Goal: Task Accomplishment & Management: Use online tool/utility

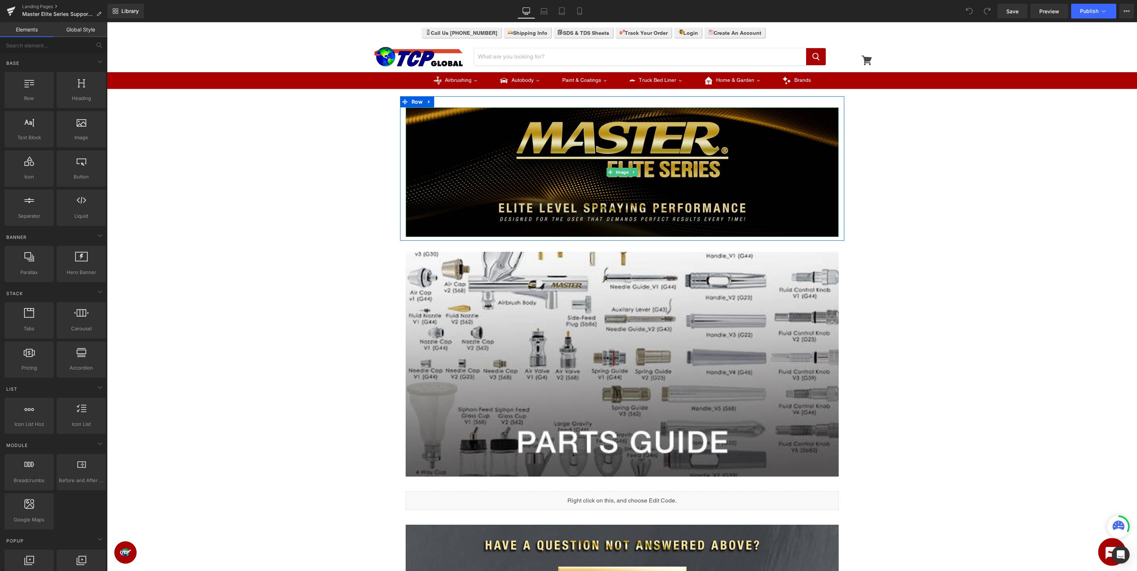
click at [605, 187] on img at bounding box center [622, 172] width 433 height 130
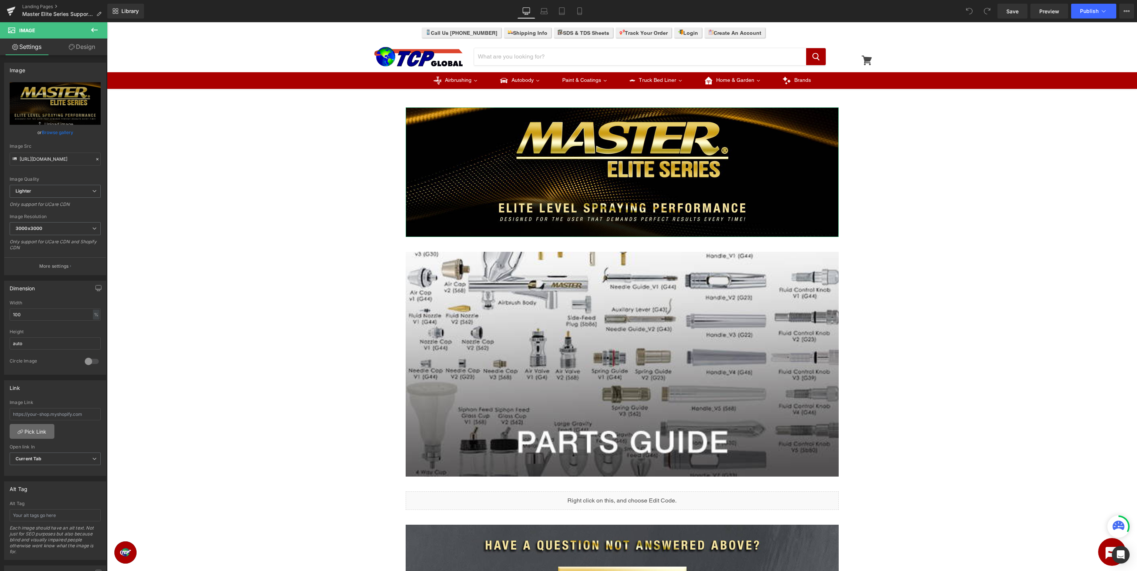
click at [42, 430] on link "Pick Link" at bounding box center [32, 431] width 45 height 15
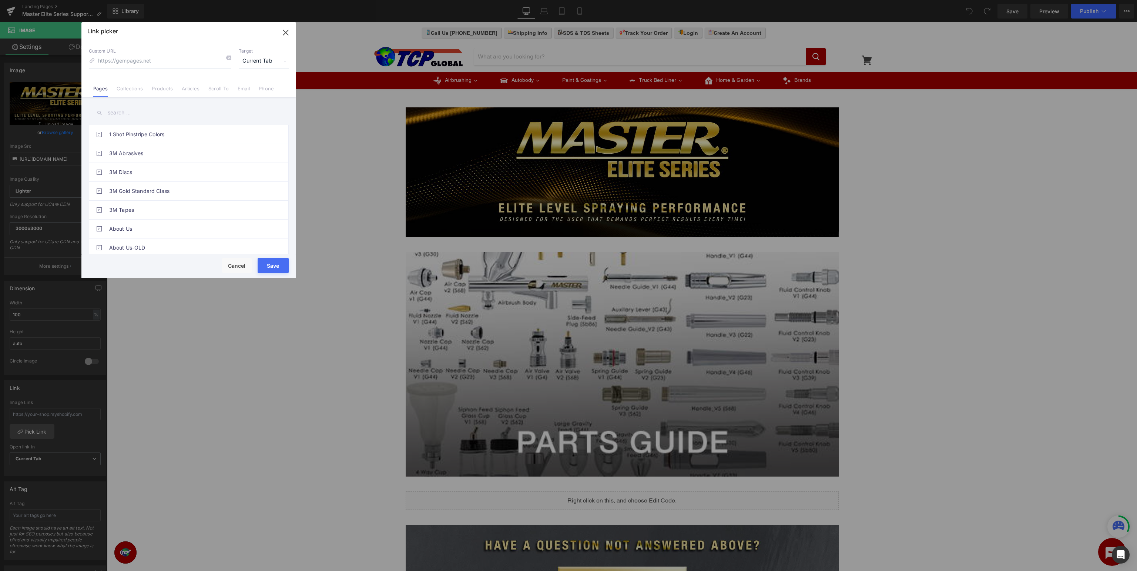
click at [215, 118] on input "text" at bounding box center [189, 112] width 200 height 17
type input "master elite"
click at [191, 207] on link "Master Elite Series Support Page" at bounding box center [190, 210] width 163 height 19
type input "/pages/master-elite-series-support"
click at [273, 269] on button "Save" at bounding box center [273, 265] width 31 height 15
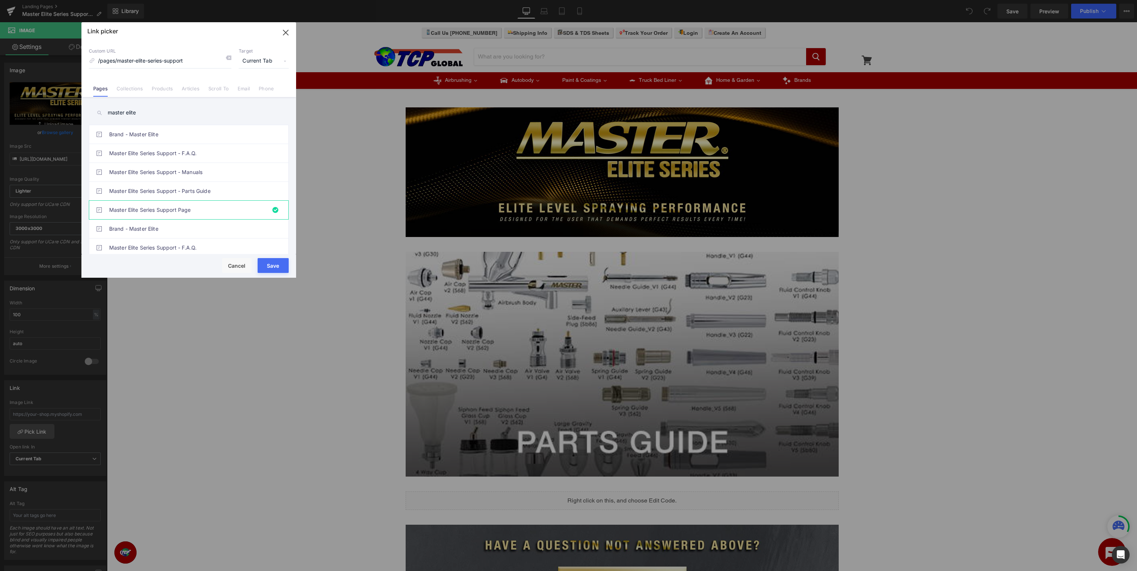
type input "/pages/master-elite-series-support"
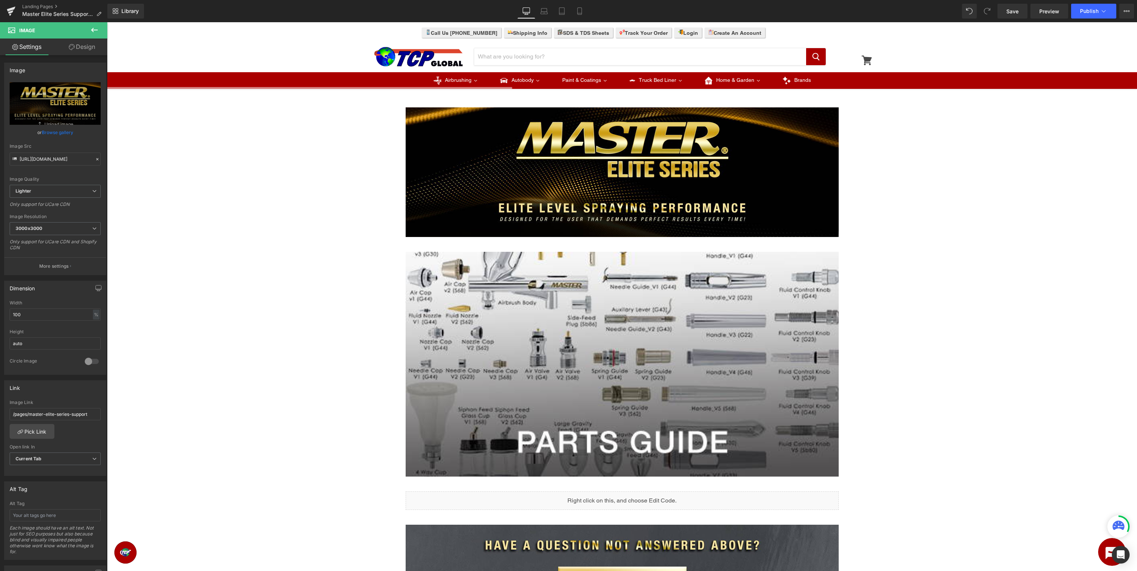
scroll to position [195, 0]
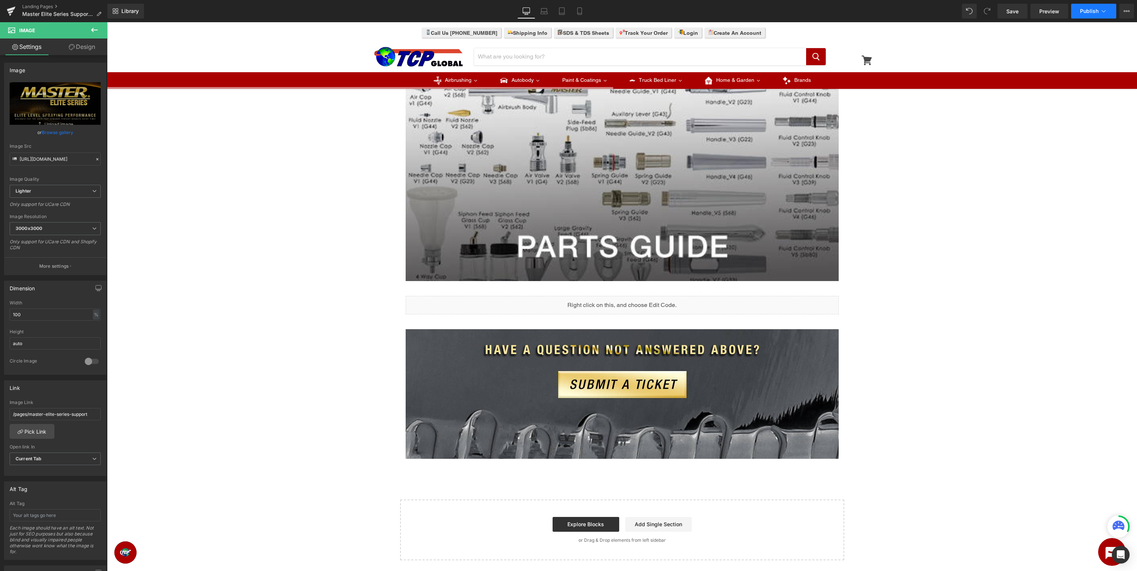
click at [1104, 11] on icon at bounding box center [1103, 10] width 7 height 7
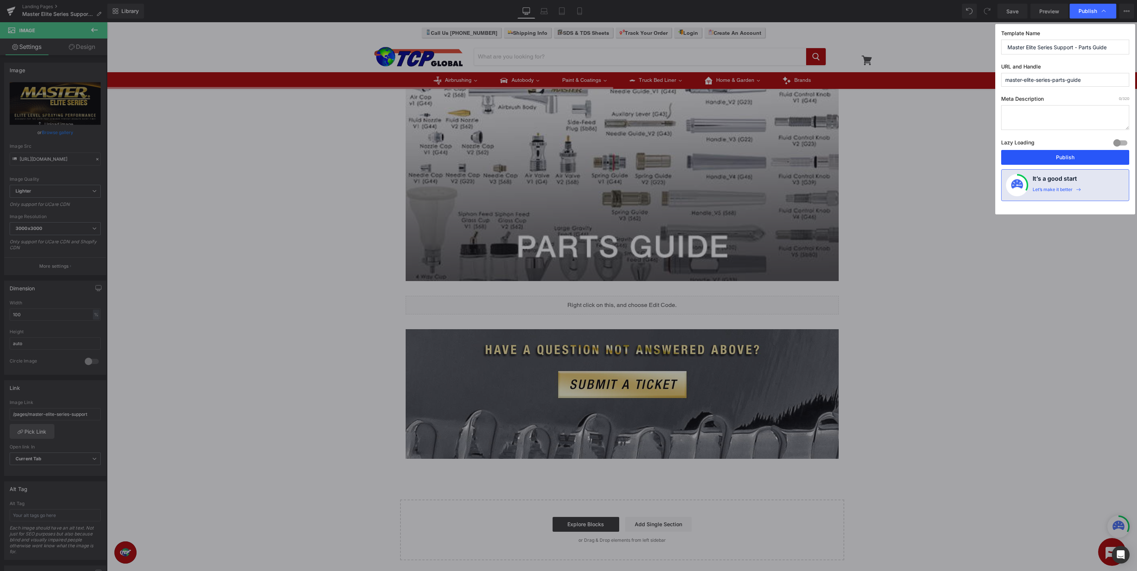
click at [1075, 157] on button "Publish" at bounding box center [1065, 157] width 128 height 15
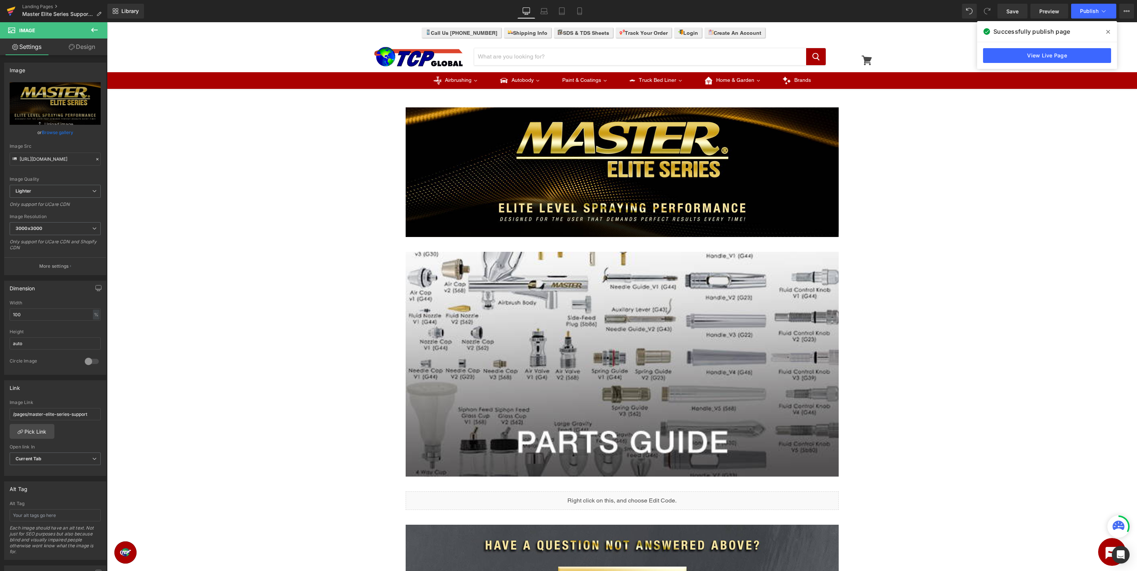
click at [13, 12] on icon at bounding box center [11, 11] width 9 height 19
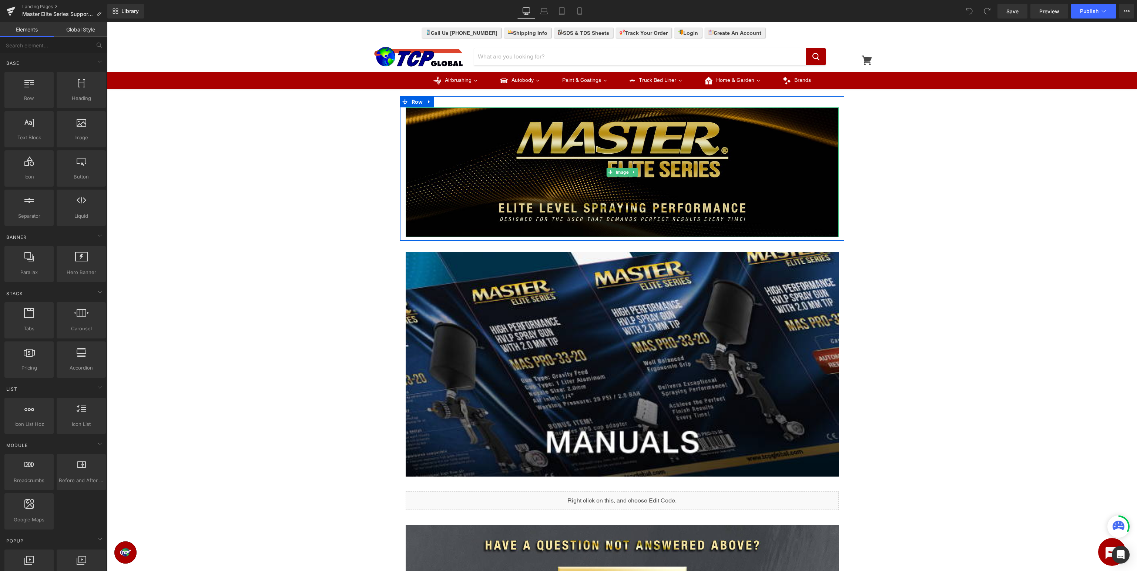
click at [651, 185] on img at bounding box center [622, 172] width 433 height 130
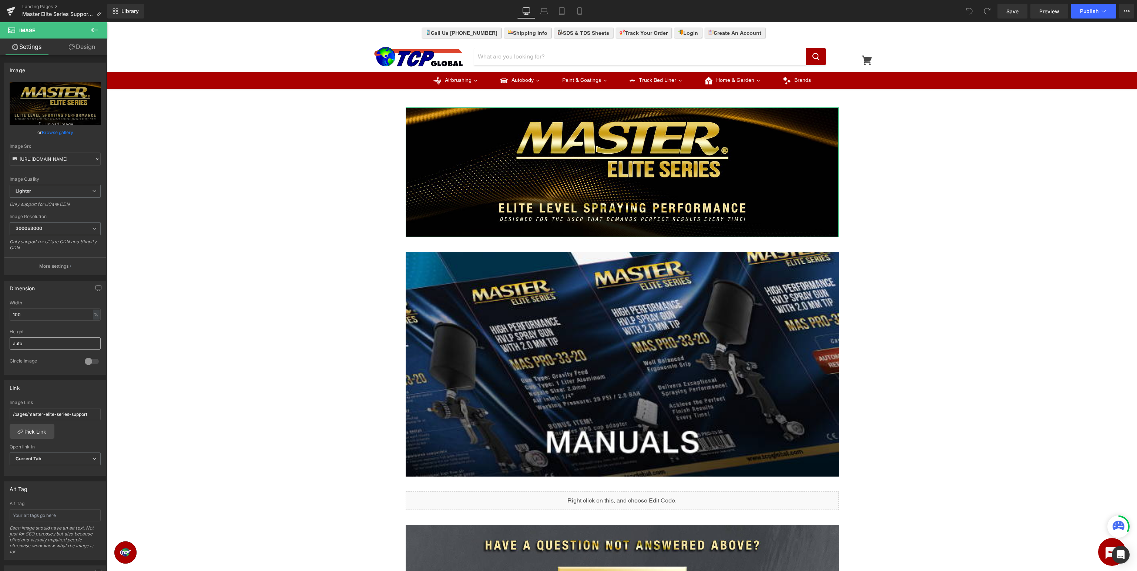
scroll to position [74, 0]
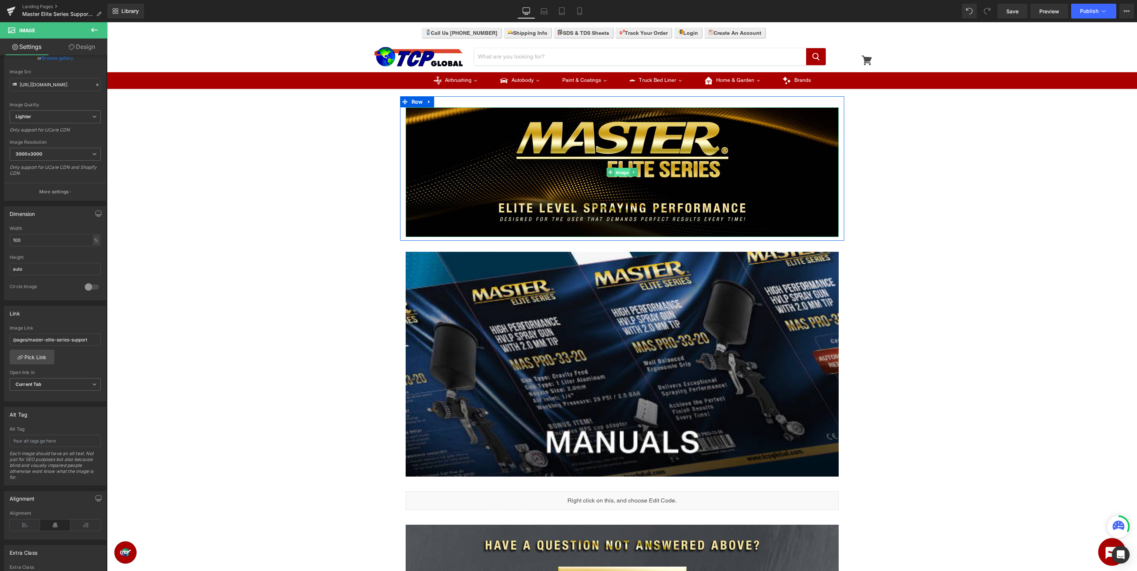
click at [624, 174] on span "Image" at bounding box center [622, 172] width 16 height 9
click at [32, 360] on link "Pick Link" at bounding box center [32, 356] width 45 height 15
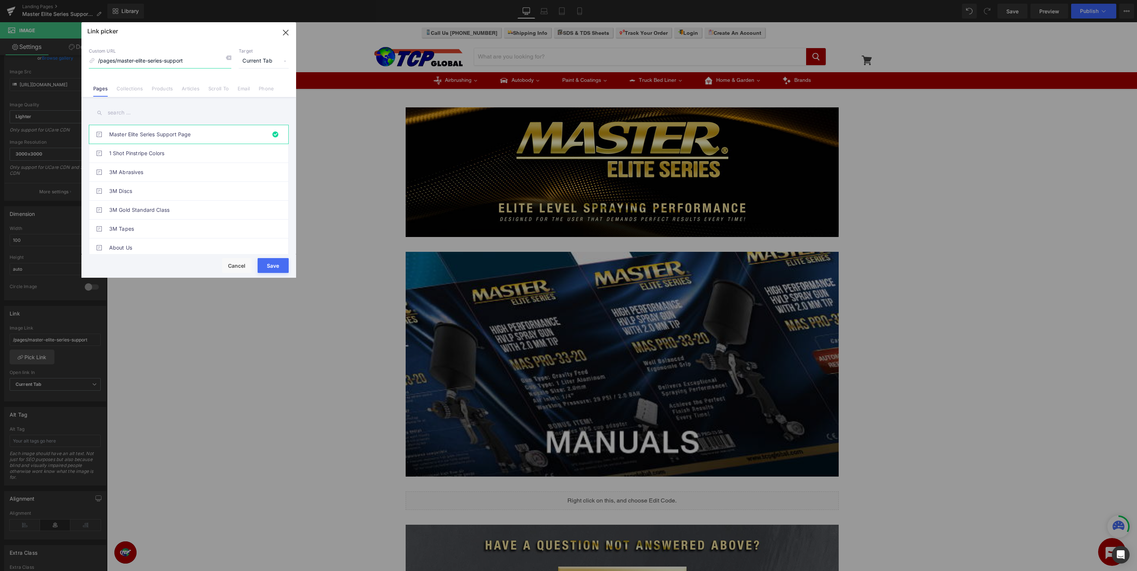
click at [283, 34] on icon "button" at bounding box center [286, 33] width 12 height 12
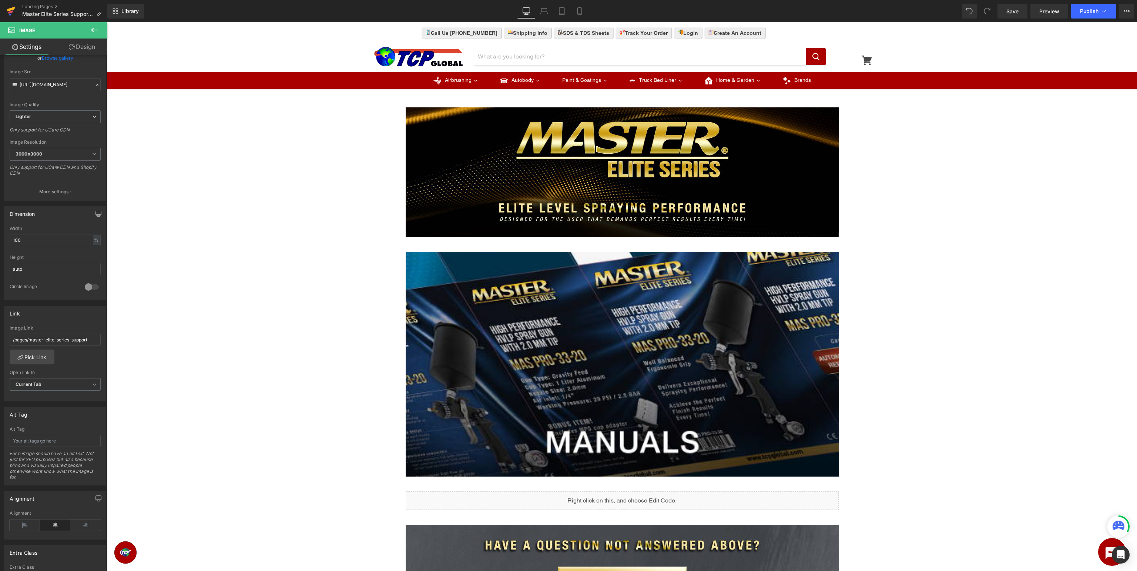
click at [8, 11] on icon at bounding box center [11, 11] width 9 height 19
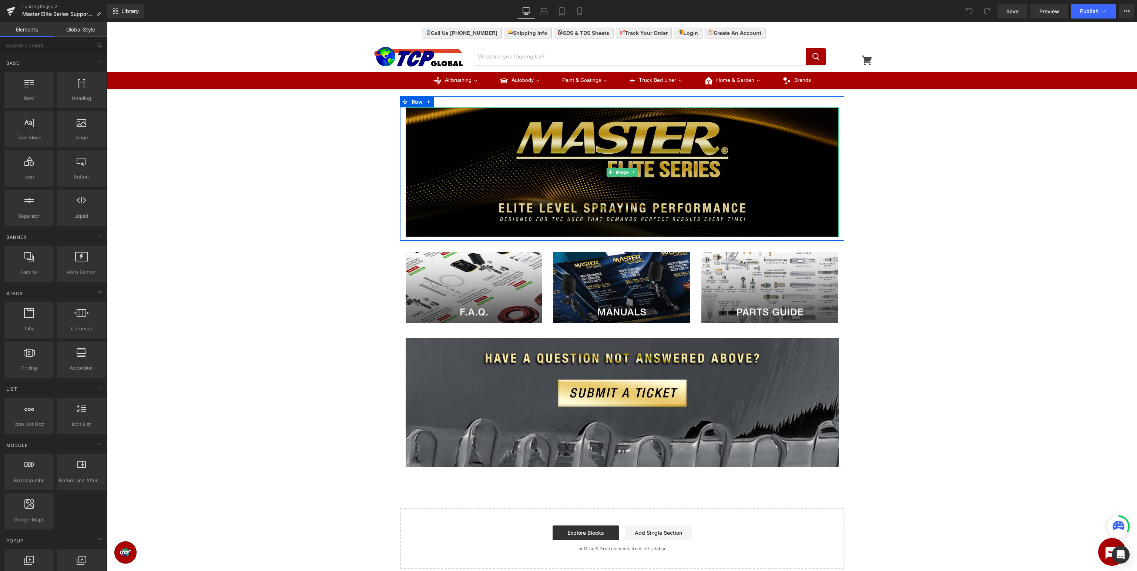
click at [687, 183] on img at bounding box center [622, 172] width 433 height 130
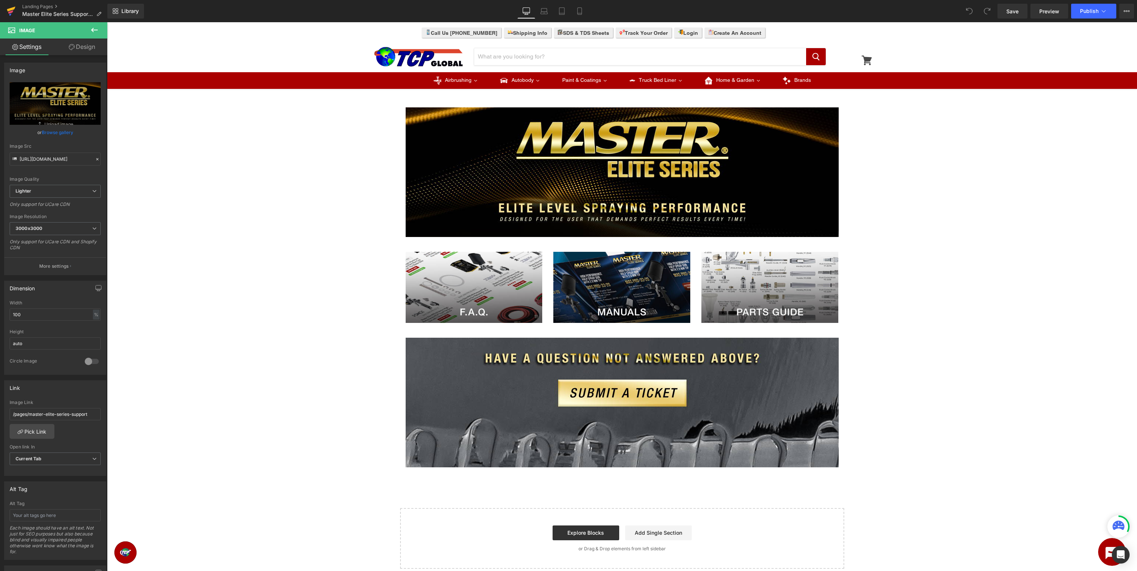
click at [10, 12] on icon at bounding box center [10, 11] width 5 height 3
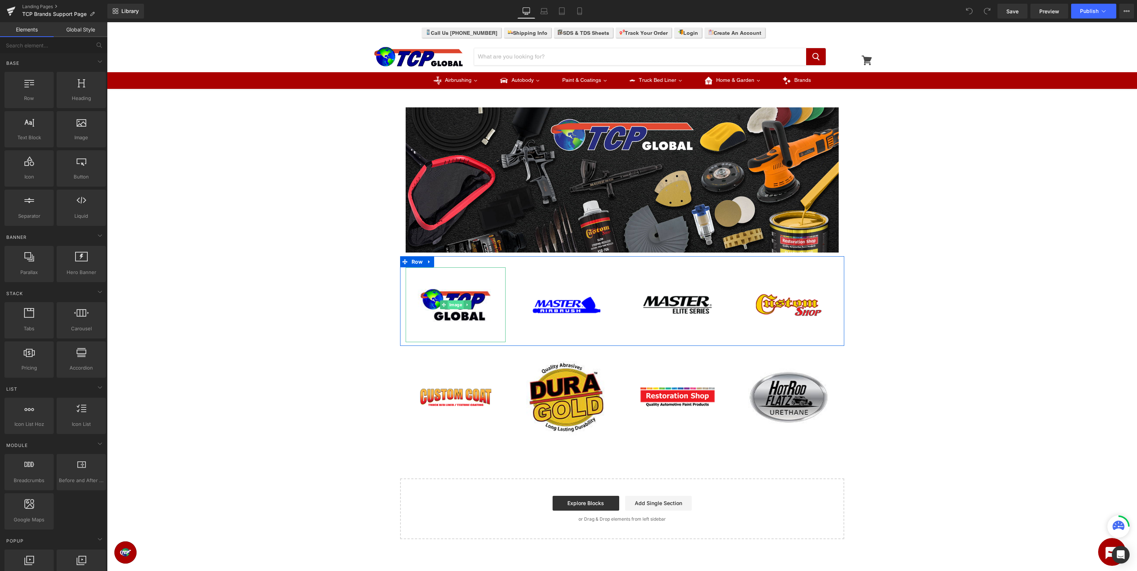
click at [458, 304] on span "Image" at bounding box center [456, 304] width 16 height 9
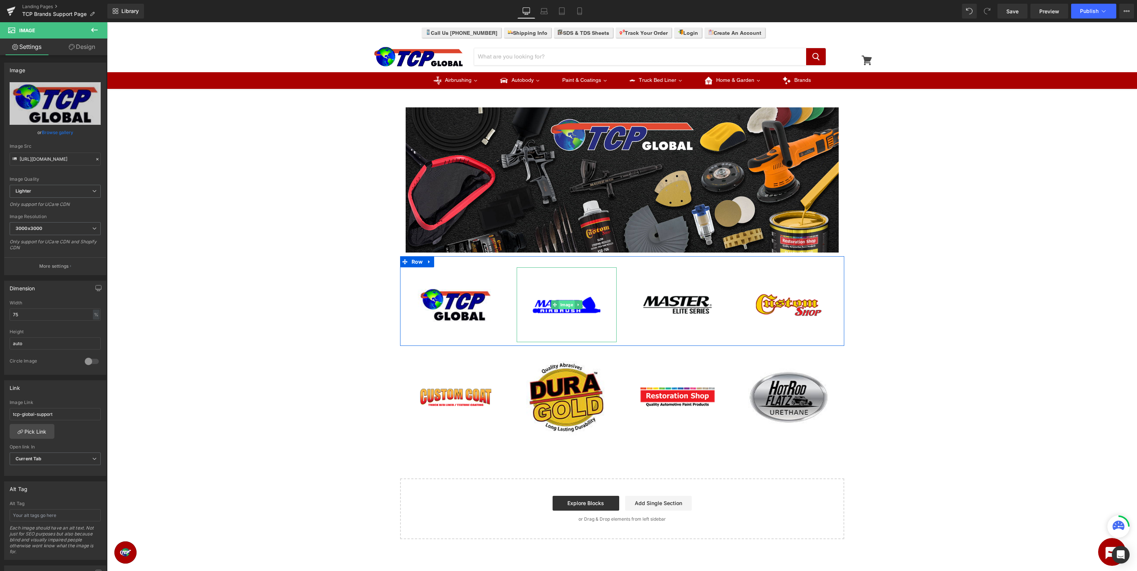
click at [568, 308] on span "Image" at bounding box center [567, 304] width 16 height 9
click at [667, 301] on span at bounding box center [666, 304] width 8 height 9
click at [32, 434] on link "Pick Link" at bounding box center [32, 431] width 45 height 15
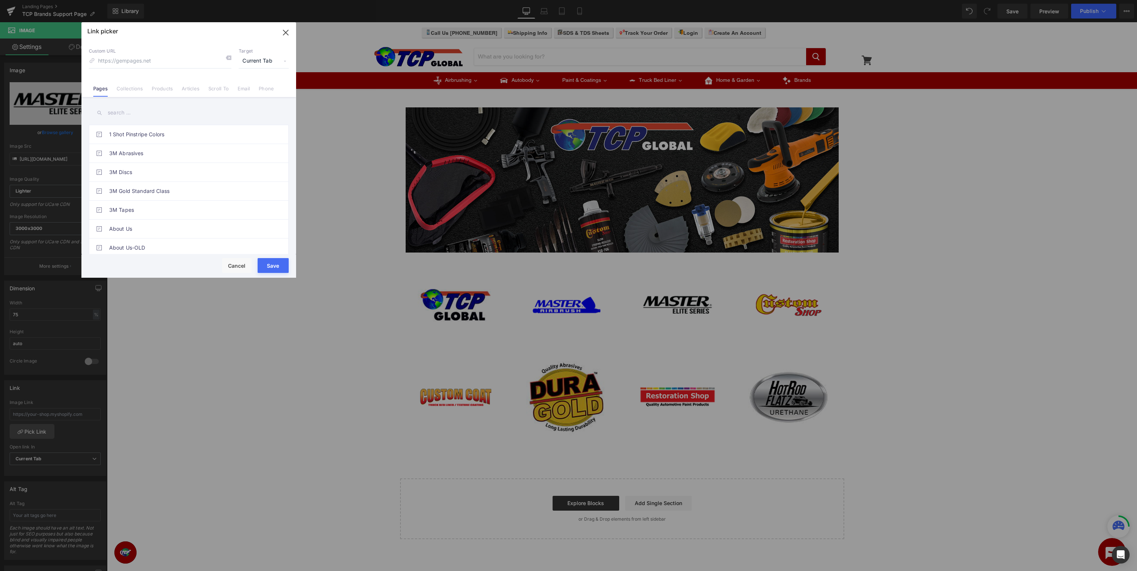
click at [162, 108] on input "text" at bounding box center [189, 112] width 200 height 17
type input "master elite"
click at [195, 208] on link "Master Airbrush Support Page" at bounding box center [190, 211] width 163 height 19
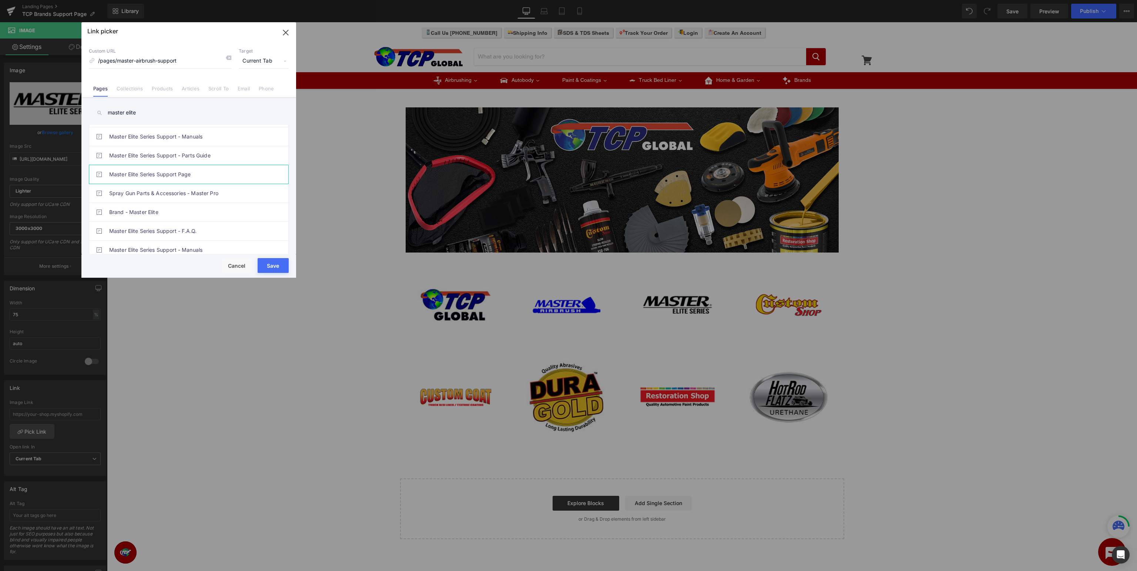
click at [200, 177] on link "Master Elite Series Support Page" at bounding box center [190, 174] width 163 height 19
type input "/pages/master-elite-series-support"
click at [275, 266] on button "Save" at bounding box center [273, 265] width 31 height 15
type input "/pages/master-elite-series-support"
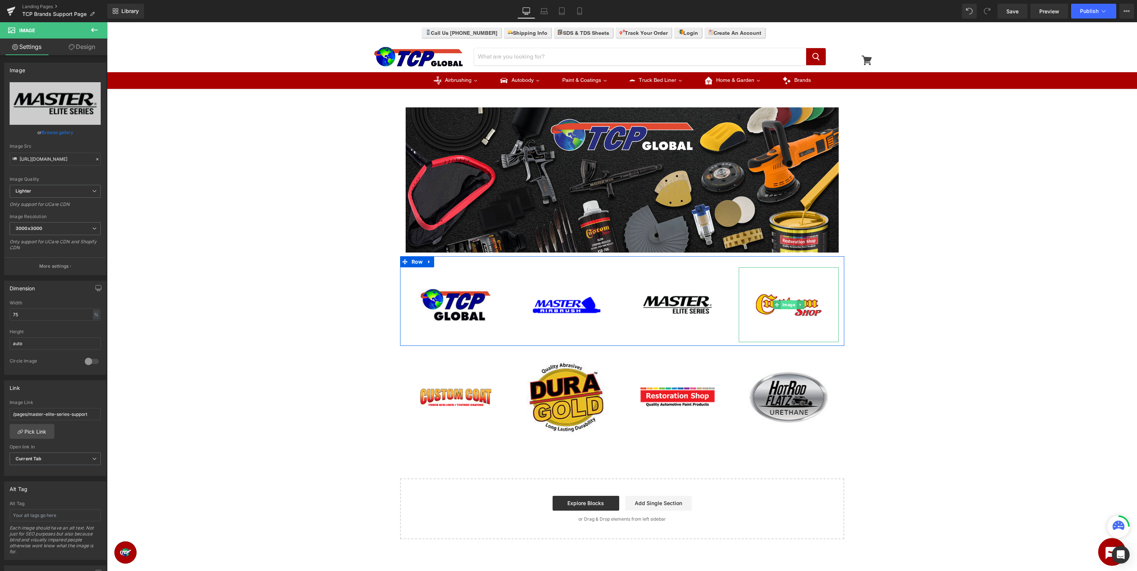
click at [790, 303] on span "Image" at bounding box center [789, 304] width 16 height 9
click at [33, 429] on link "Pick Link" at bounding box center [32, 431] width 45 height 15
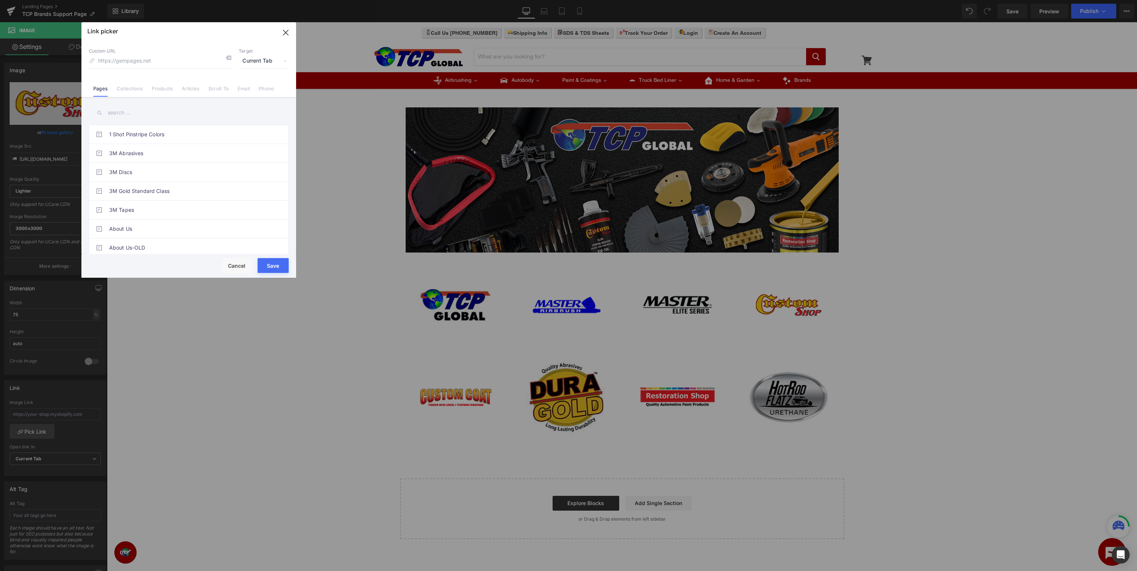
click at [173, 107] on input "text" at bounding box center [189, 112] width 200 height 17
type input "custom shop sup"
click at [189, 189] on link "Custom Shop Support Page" at bounding box center [190, 191] width 163 height 19
type input "/pages/custom-shop-support"
click at [271, 269] on button "Save" at bounding box center [273, 265] width 31 height 15
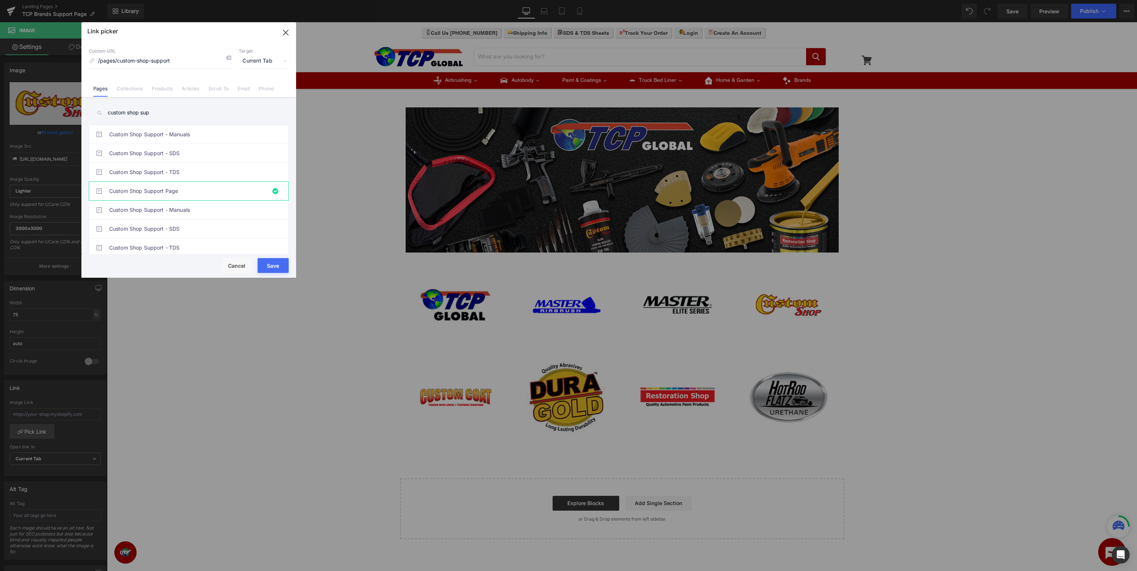
type input "/pages/custom-shop-support"
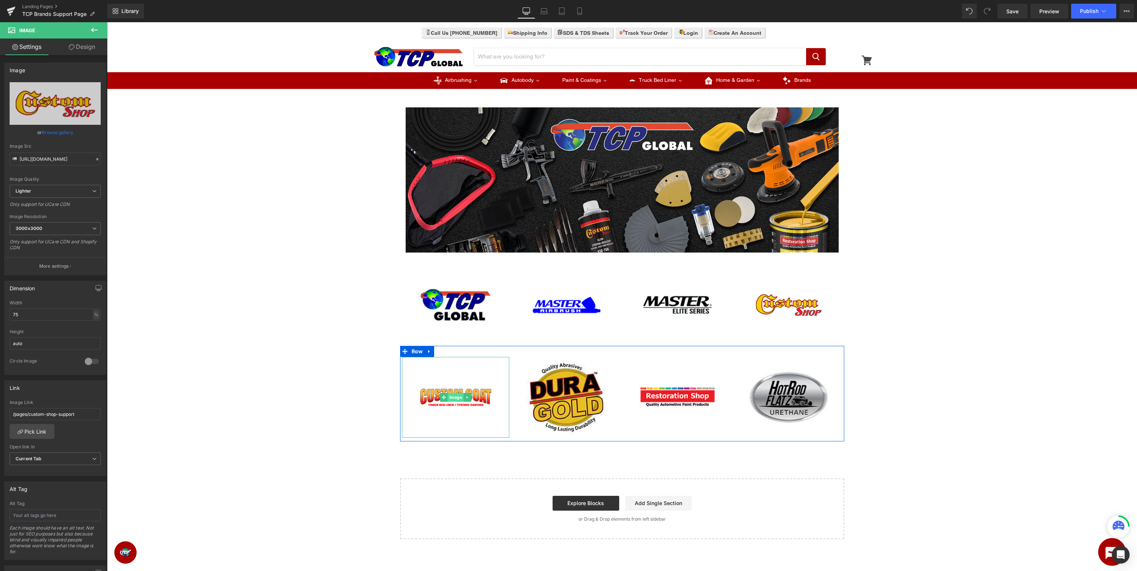
click at [452, 393] on span "Image" at bounding box center [456, 397] width 16 height 9
click at [44, 432] on link "Pick Link" at bounding box center [32, 431] width 45 height 15
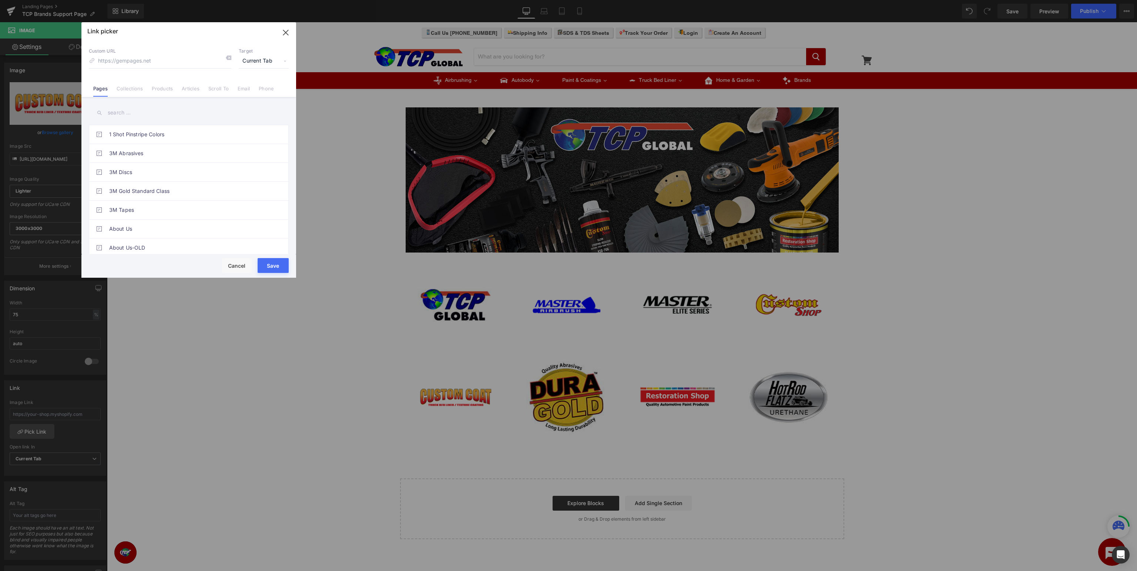
click at [198, 115] on input "text" at bounding box center [189, 112] width 200 height 17
type input "custom coat support"
click at [206, 137] on link "Custom Coat Support" at bounding box center [190, 134] width 163 height 19
type input "/pages/custom-coat-support"
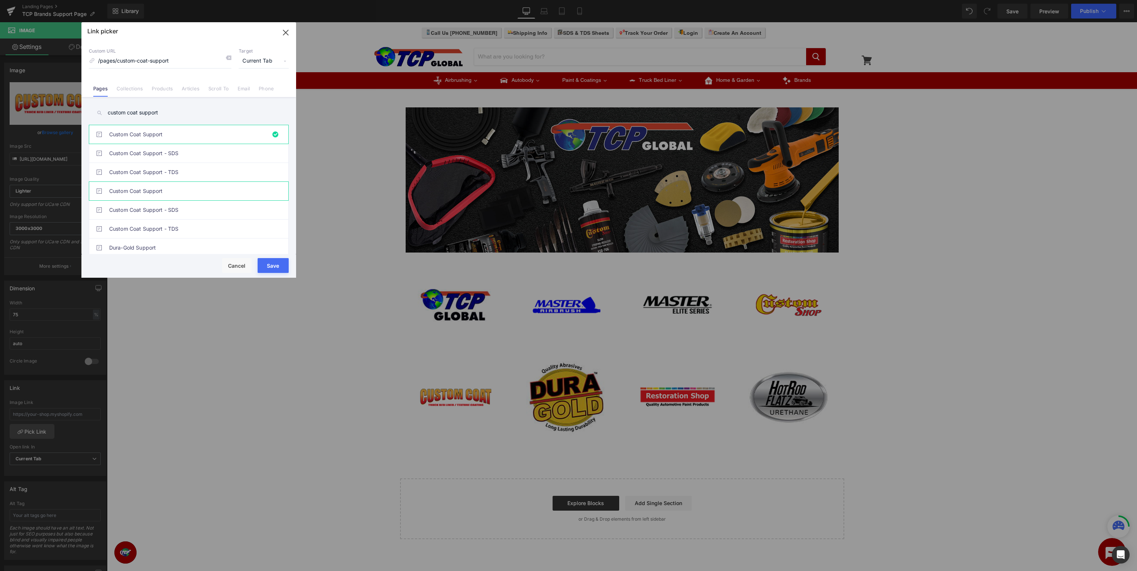
click at [180, 194] on link "Custom Coat Support" at bounding box center [190, 191] width 163 height 19
click at [280, 265] on button "Save" at bounding box center [273, 265] width 31 height 15
type input "/pages/custom-coat-support"
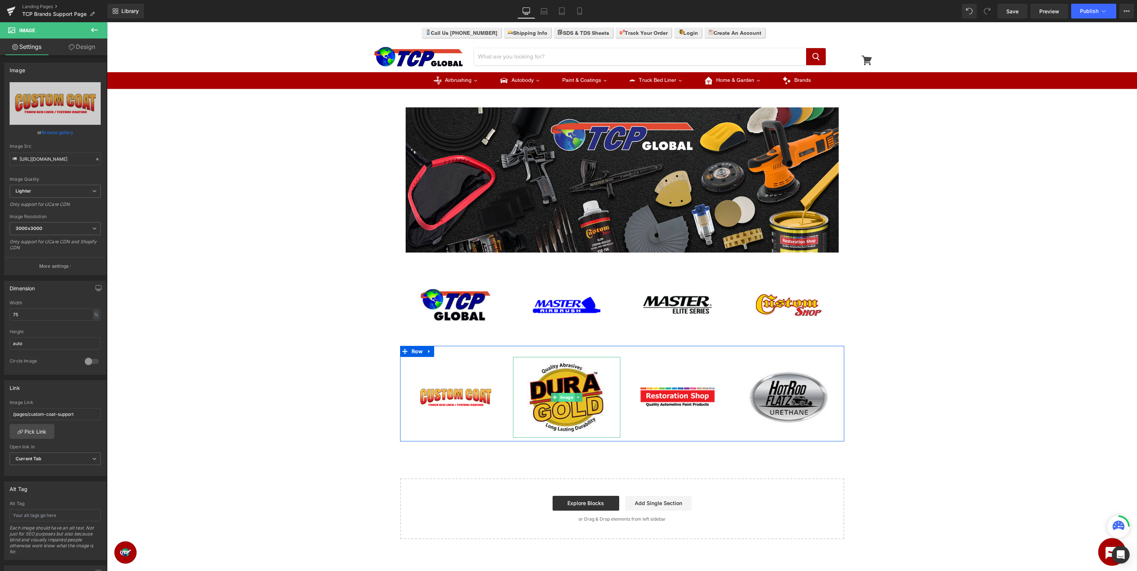
click at [565, 399] on span "Image" at bounding box center [567, 397] width 16 height 9
click at [27, 429] on link "Pick Link" at bounding box center [32, 431] width 45 height 15
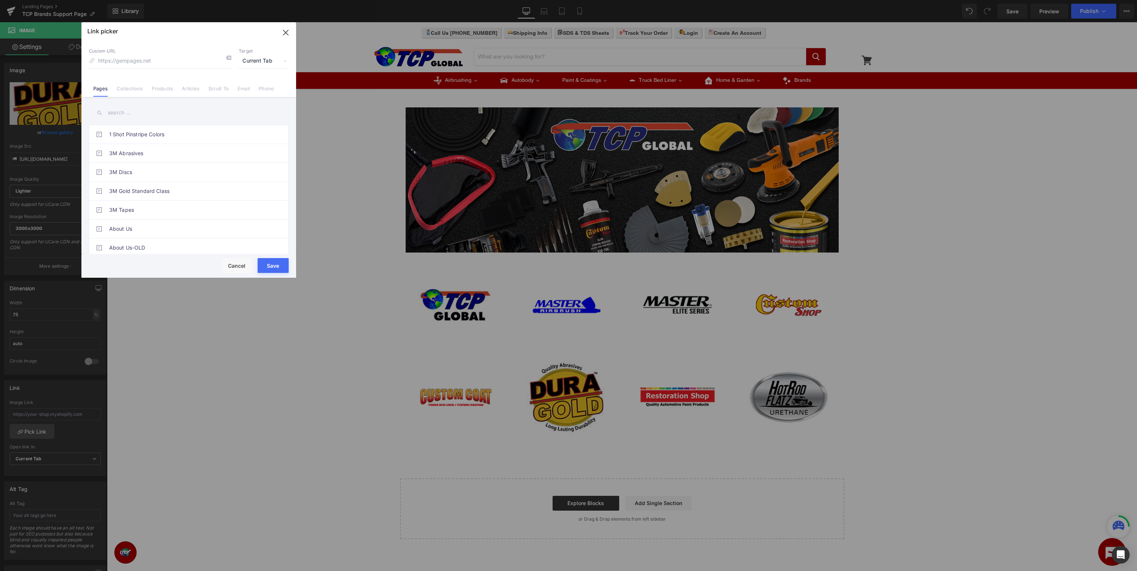
click at [194, 116] on input "text" at bounding box center [189, 112] width 200 height 17
type input "dura gold"
click at [235, 188] on link "Dura-Gold Support" at bounding box center [190, 191] width 163 height 19
type input "/pages/dura-gold-support"
click at [277, 267] on button "Save" at bounding box center [273, 265] width 31 height 15
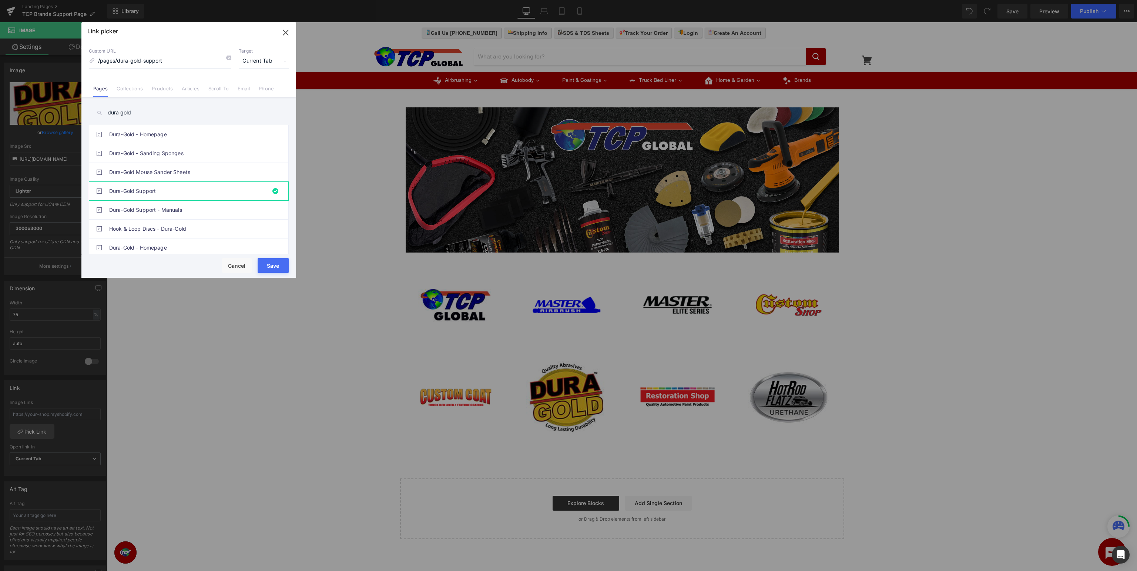
type input "/pages/dura-gold-support"
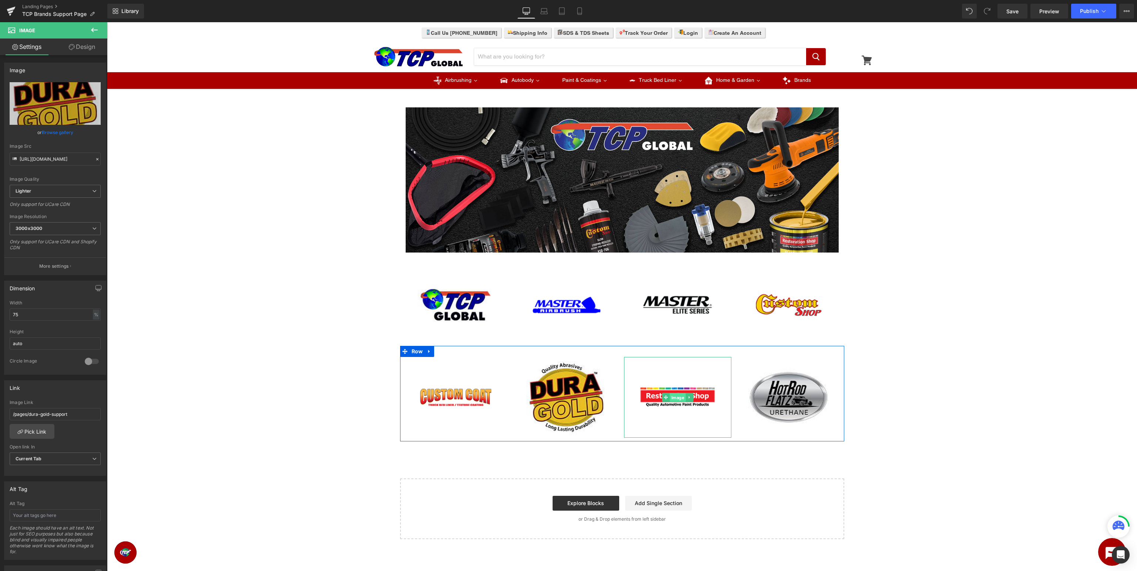
click at [679, 399] on span "Image" at bounding box center [678, 397] width 16 height 9
click at [21, 429] on icon at bounding box center [20, 432] width 6 height 6
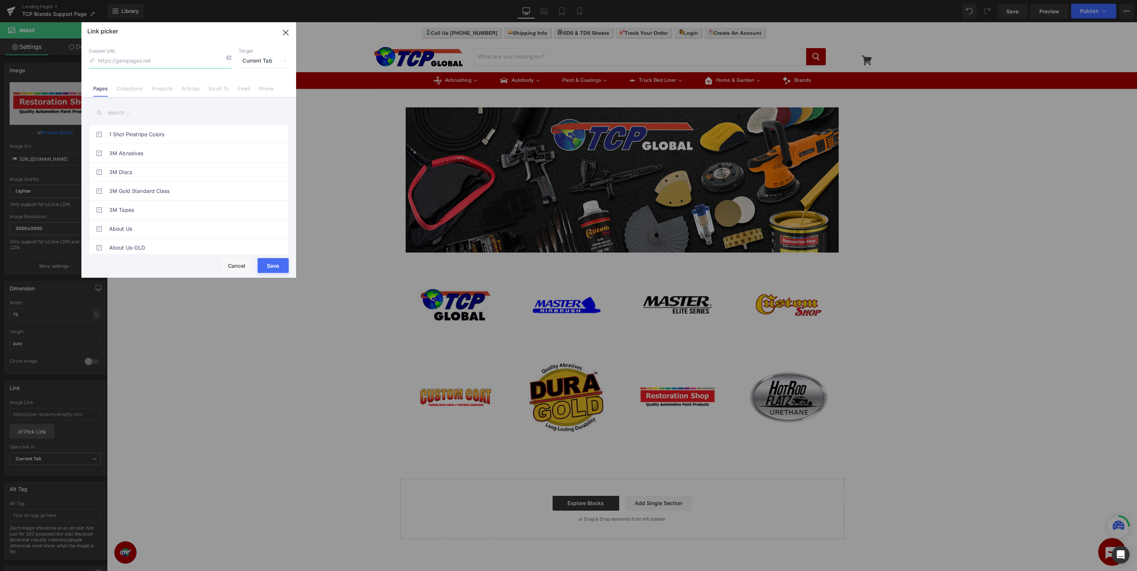
click at [175, 62] on input at bounding box center [160, 61] width 143 height 14
type input "restoration sh"
click at [158, 113] on input "text" at bounding box center [189, 112] width 200 height 17
type input "restoration sho"
click at [229, 175] on link "Restoration Shop Support" at bounding box center [190, 172] width 163 height 19
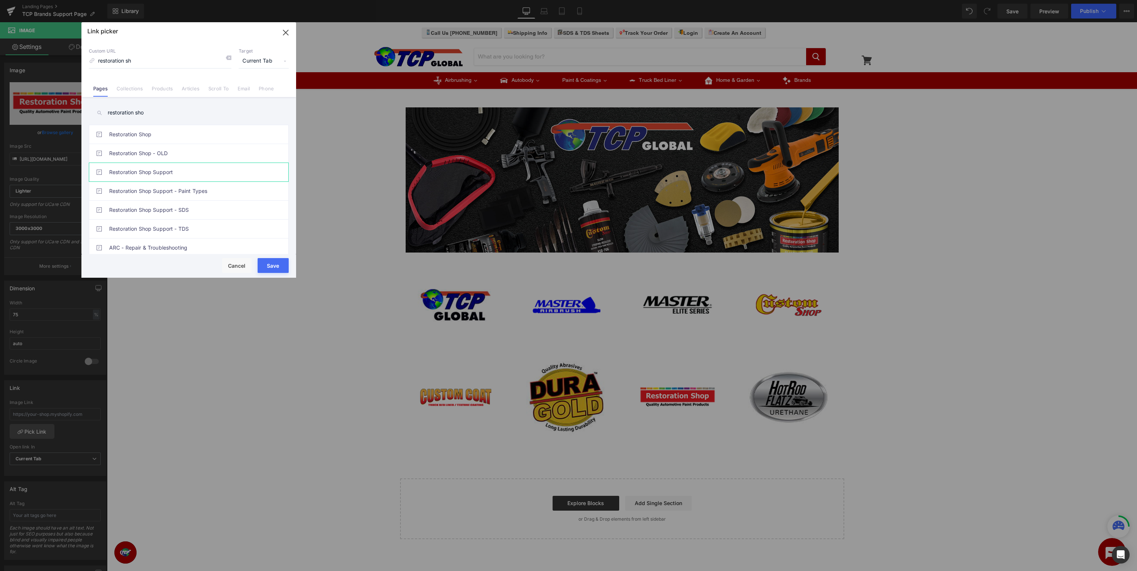
type input "/pages/restoration-shop-support"
click at [271, 264] on button "Save" at bounding box center [273, 265] width 31 height 15
type input "/pages/restoration-shop-support"
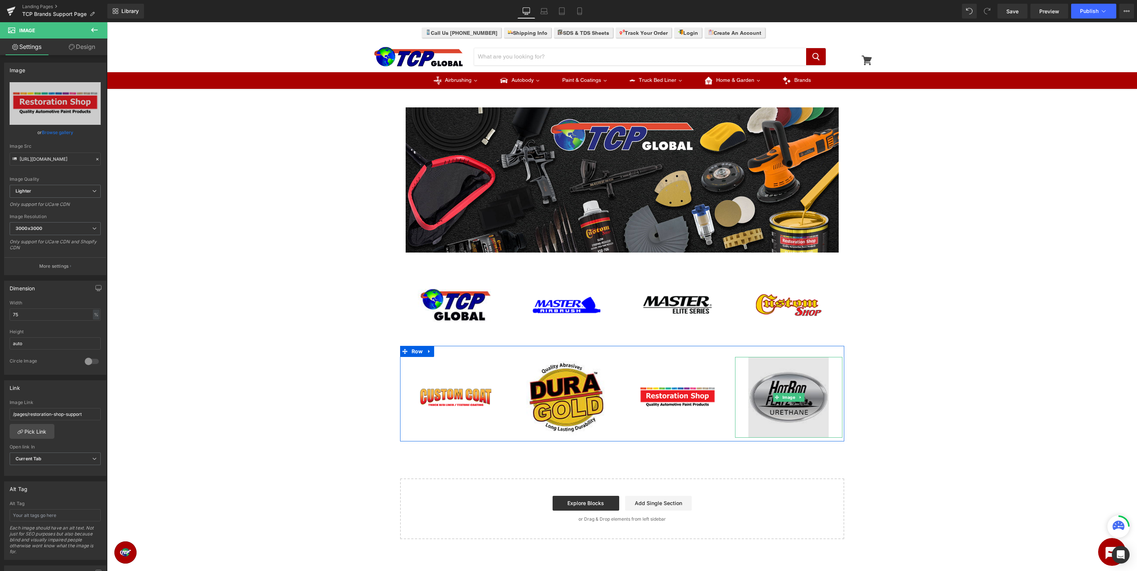
click at [788, 403] on img at bounding box center [788, 397] width 81 height 81
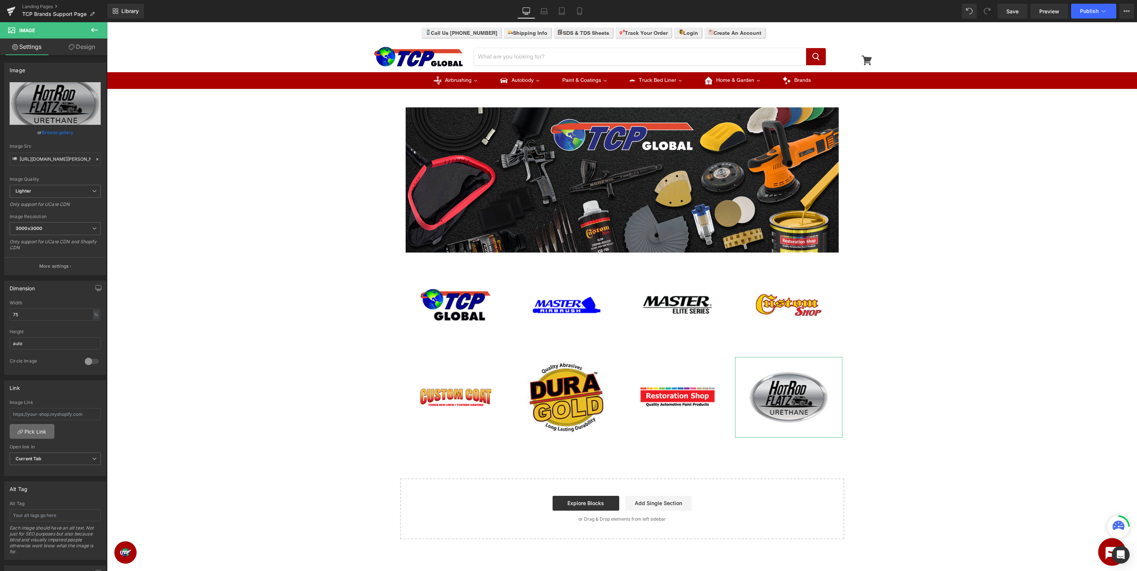
click at [34, 431] on link "Pick Link" at bounding box center [32, 431] width 45 height 15
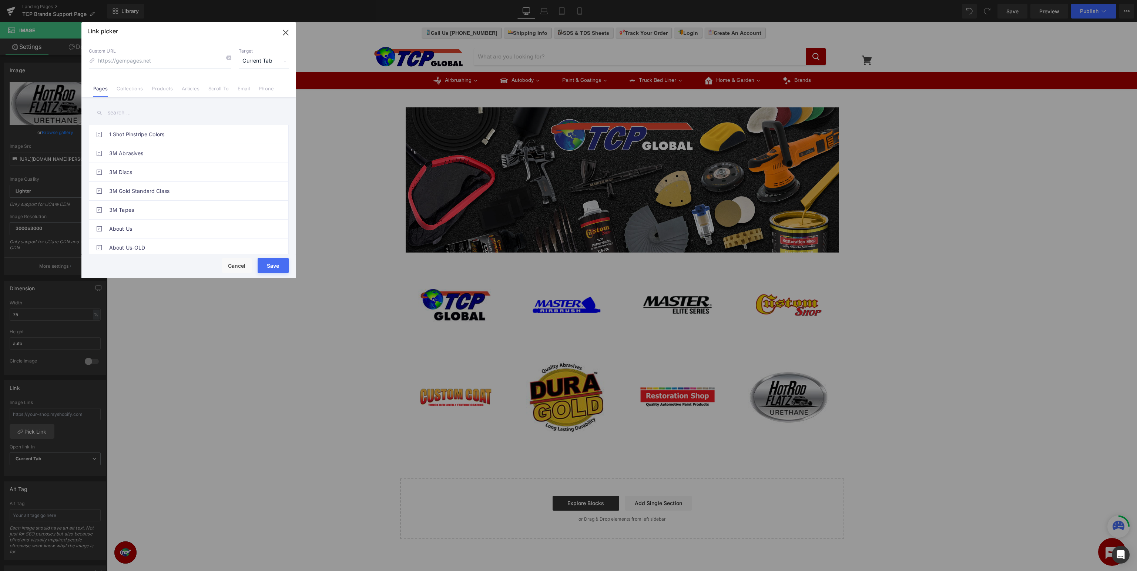
click at [179, 110] on input "text" at bounding box center [189, 112] width 200 height 17
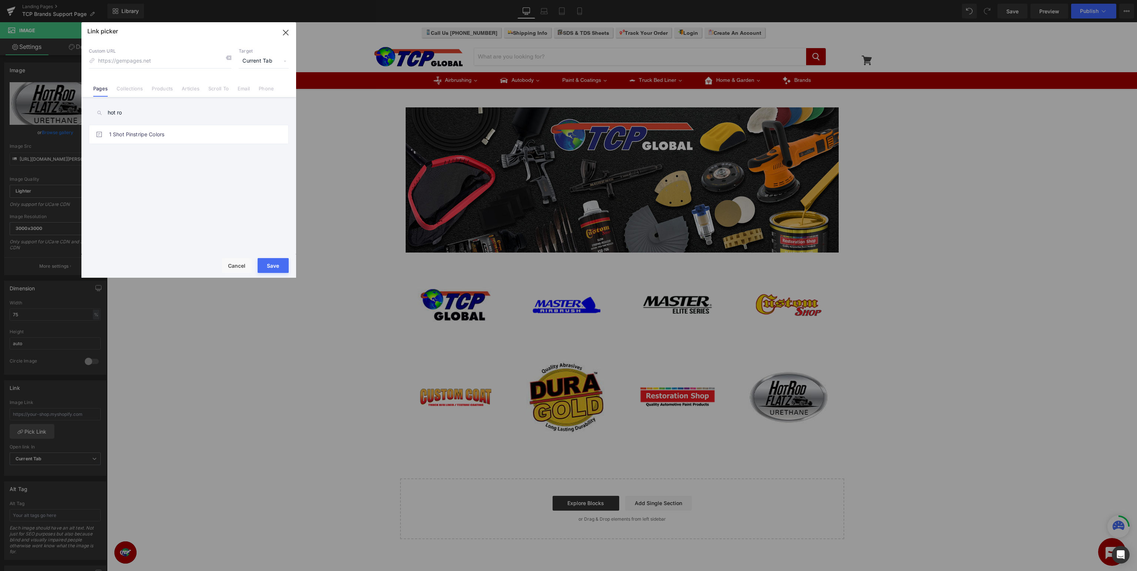
type input "hot rod"
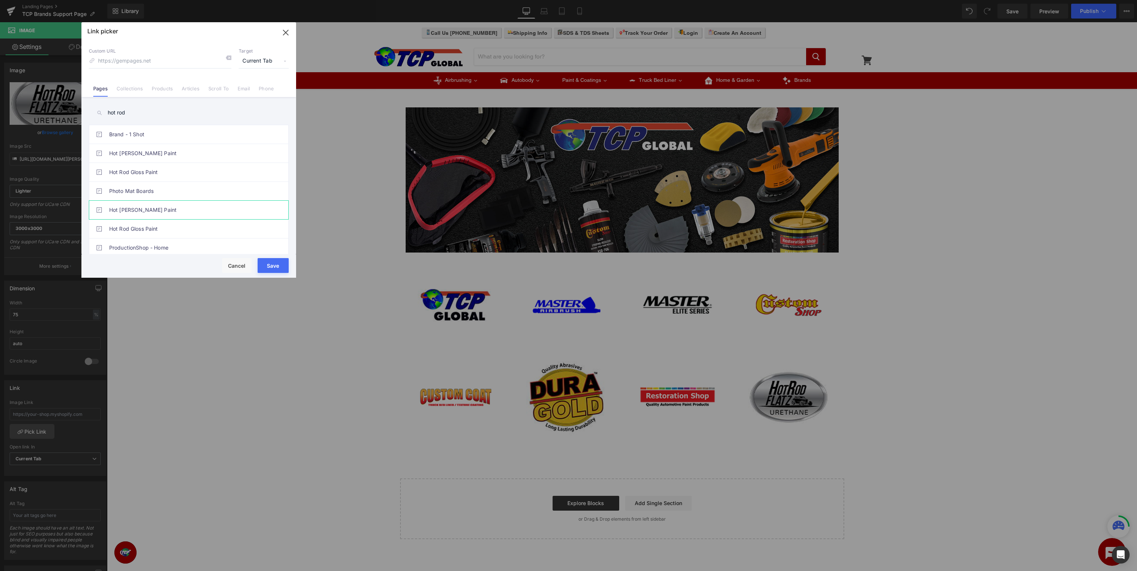
scroll to position [59, 0]
click at [238, 267] on button "Cancel" at bounding box center [237, 265] width 30 height 15
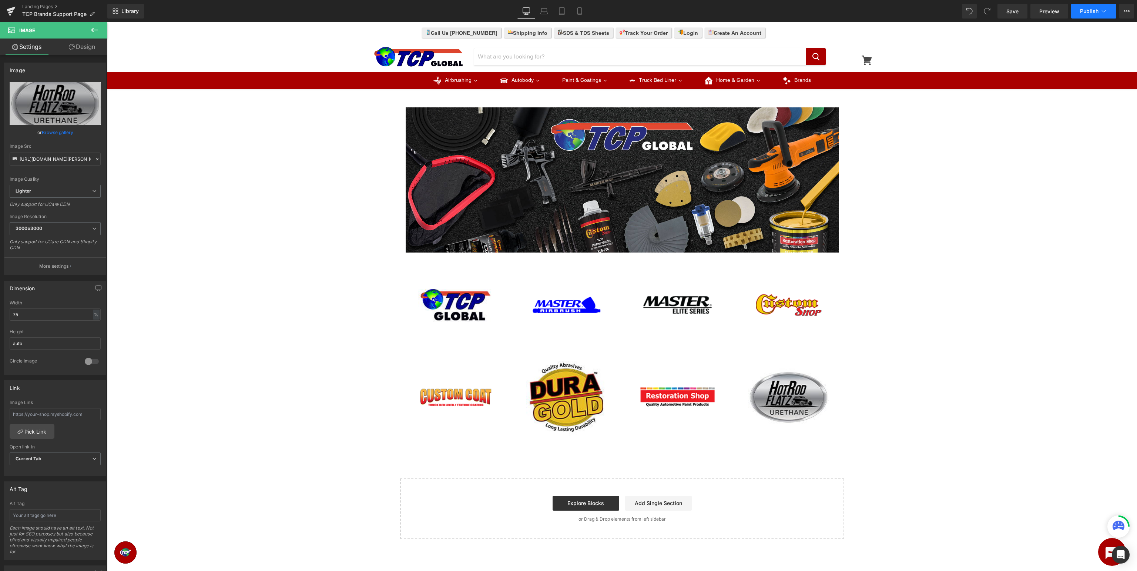
click at [1094, 10] on span "Publish" at bounding box center [1089, 11] width 19 height 6
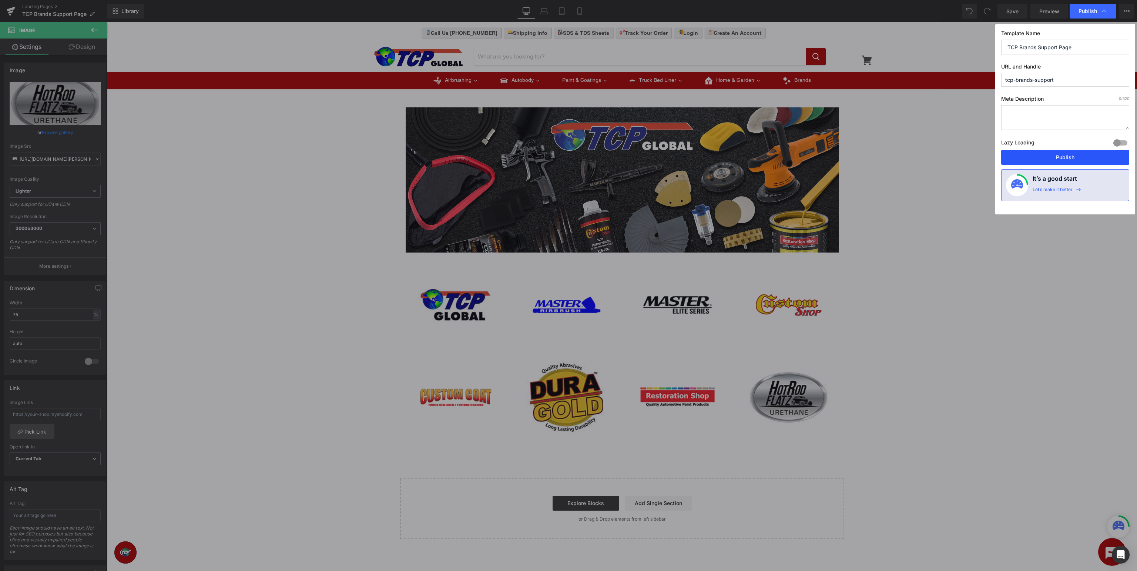
click at [1078, 156] on button "Publish" at bounding box center [1065, 157] width 128 height 15
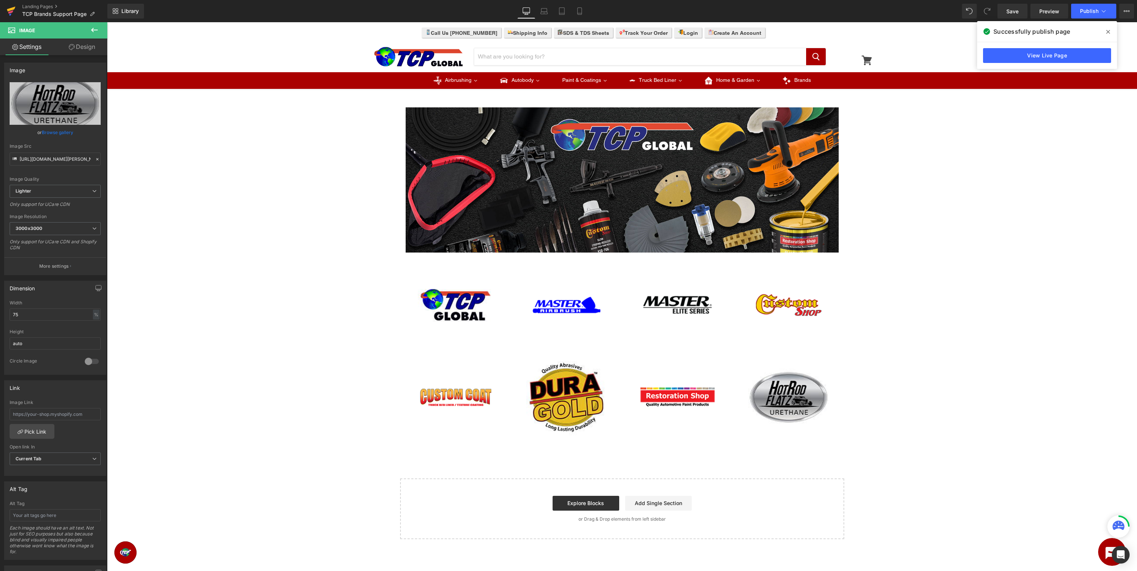
click at [14, 11] on icon at bounding box center [11, 11] width 9 height 19
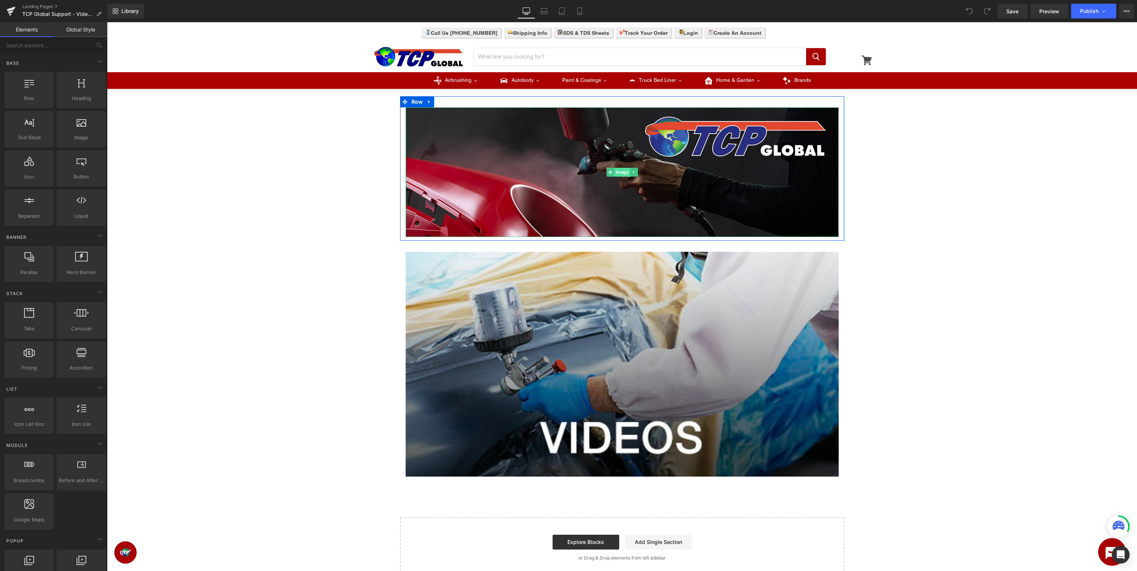
click at [621, 171] on span "Image" at bounding box center [622, 172] width 16 height 9
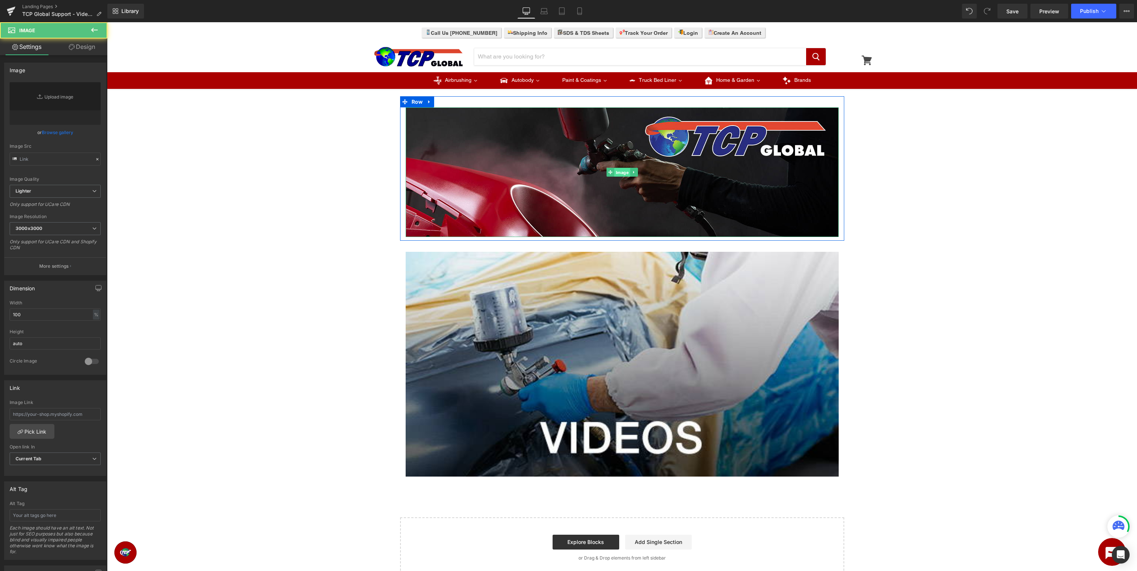
type input "[URL][DOMAIN_NAME]"
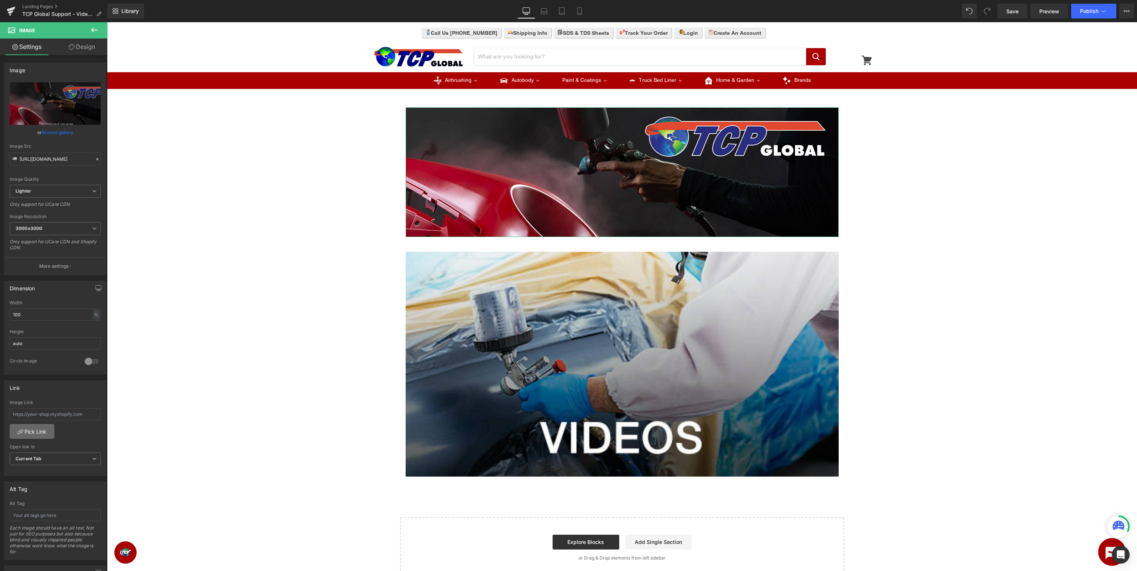
click at [30, 434] on link "Pick Link" at bounding box center [32, 431] width 45 height 15
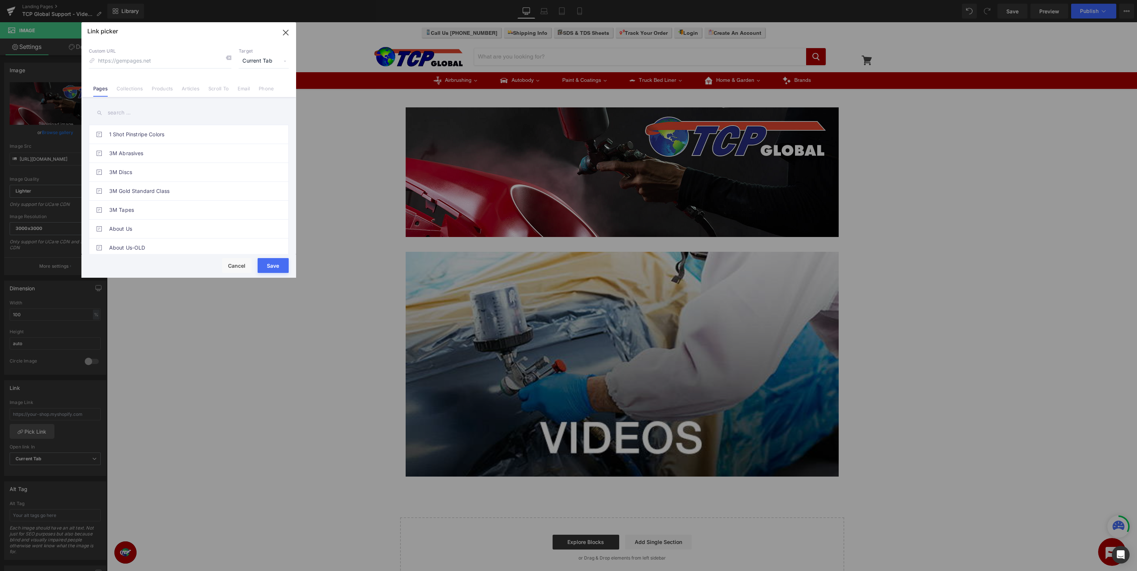
click at [187, 112] on input "text" at bounding box center [189, 112] width 200 height 17
type input "tcp global support"
click at [179, 229] on link "TCP Global Support Page" at bounding box center [190, 229] width 163 height 19
type input "/pages/tcp-global-support"
click at [277, 267] on button "Save" at bounding box center [273, 265] width 31 height 15
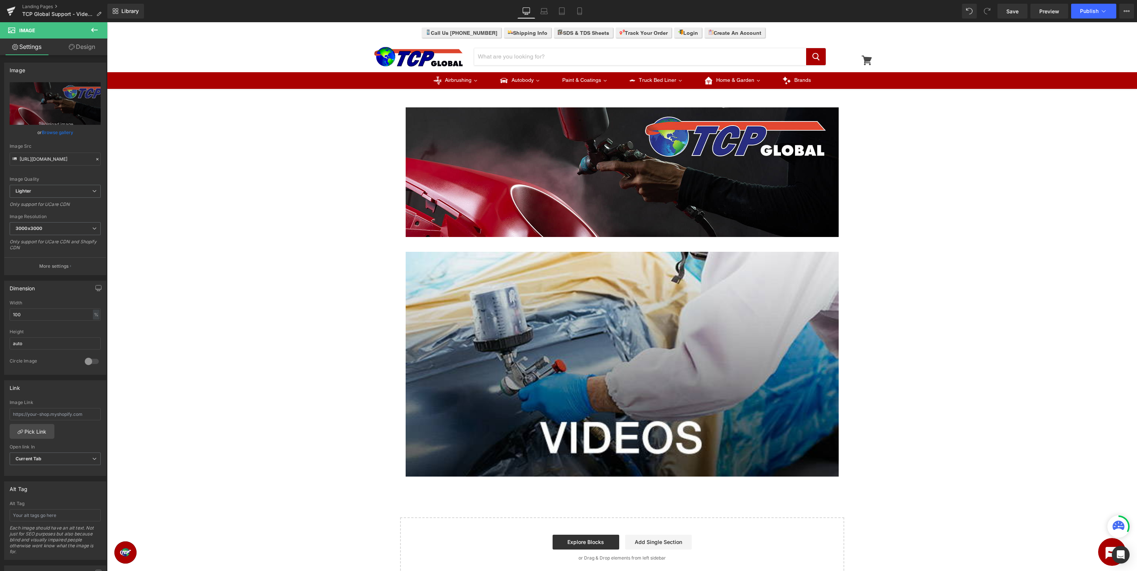
type input "/pages/tcp-global-support"
click at [1085, 13] on span "Publish" at bounding box center [1089, 11] width 19 height 6
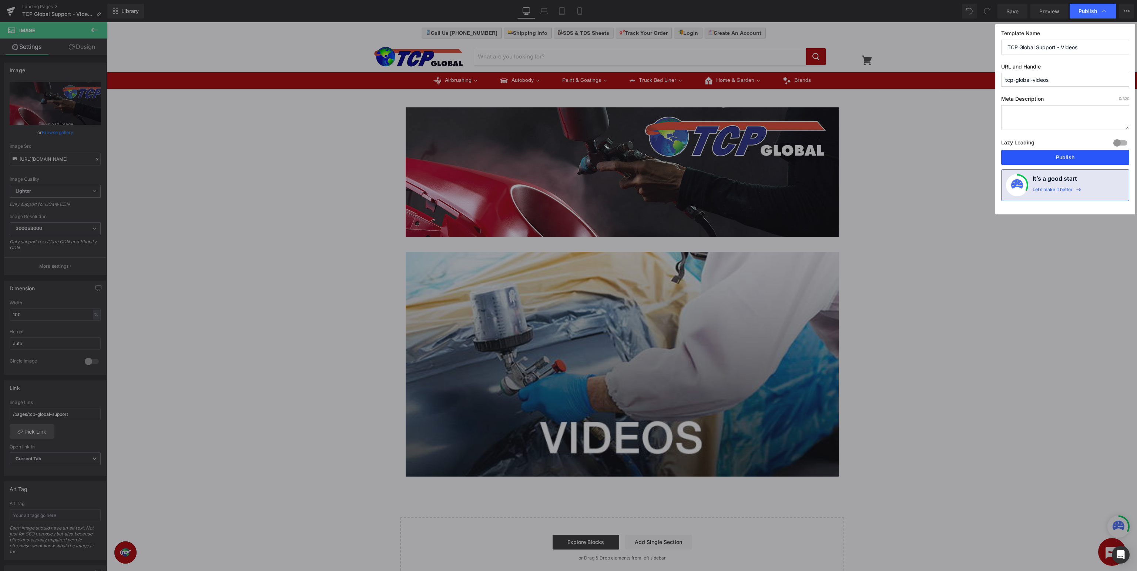
click at [1059, 155] on button "Publish" at bounding box center [1065, 157] width 128 height 15
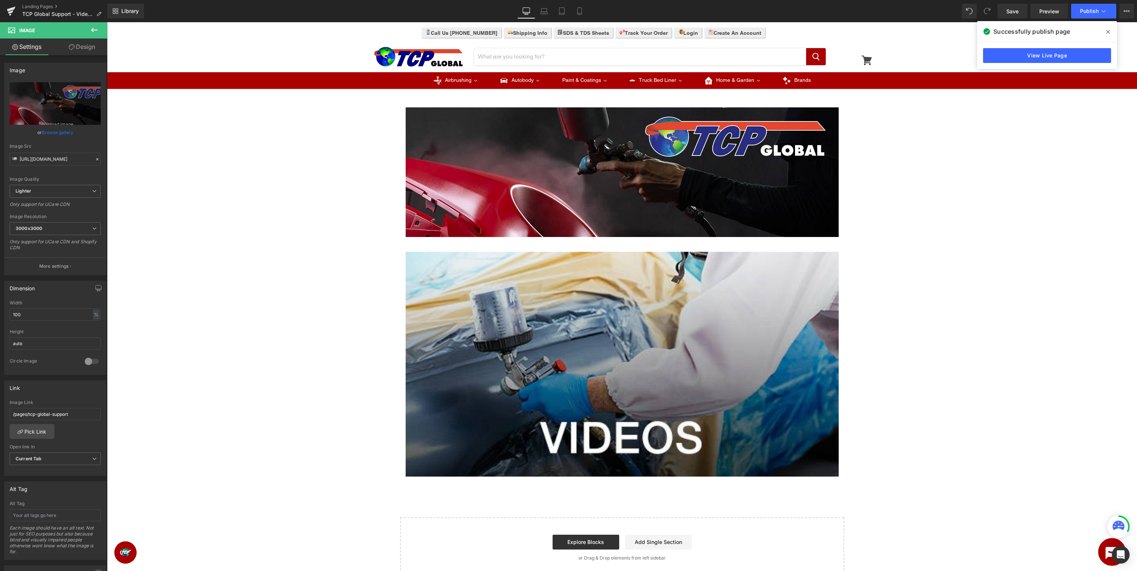
click at [1111, 32] on span at bounding box center [1108, 32] width 12 height 12
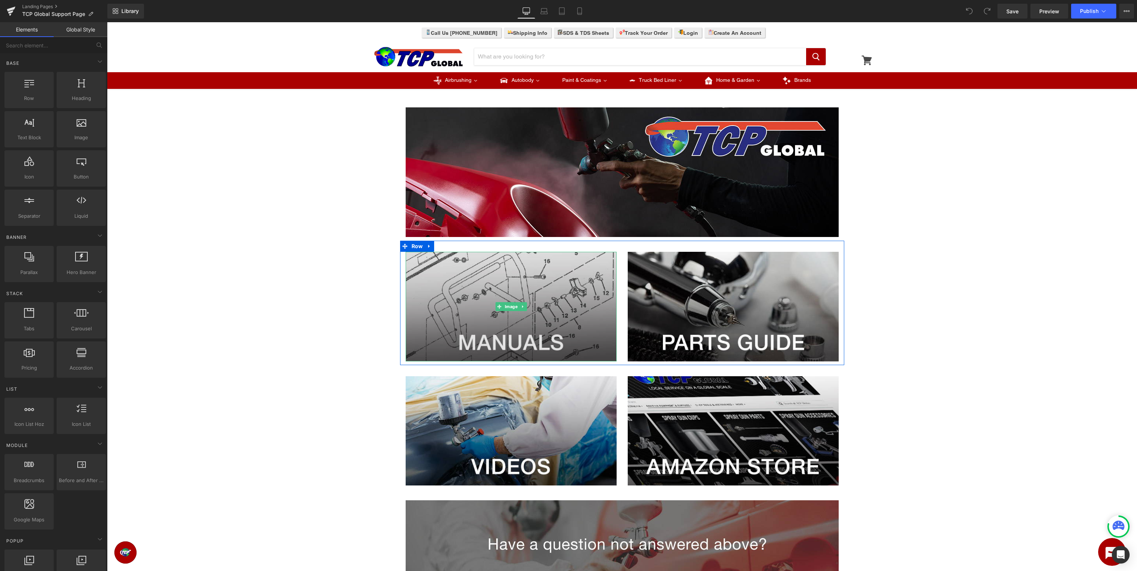
click at [530, 307] on img at bounding box center [511, 307] width 211 height 110
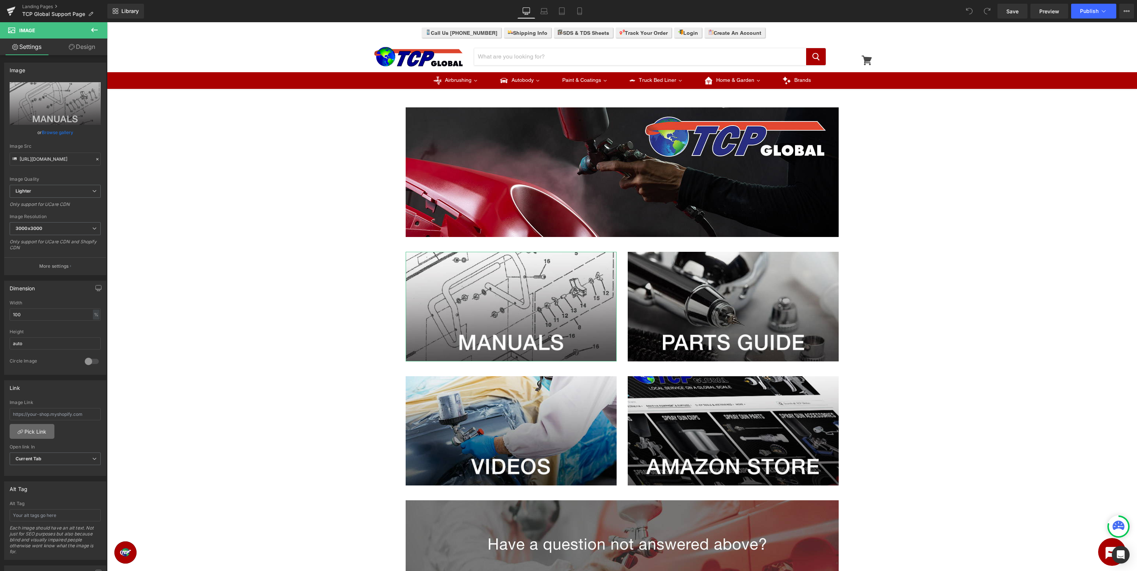
click at [41, 432] on link "Pick Link" at bounding box center [32, 431] width 45 height 15
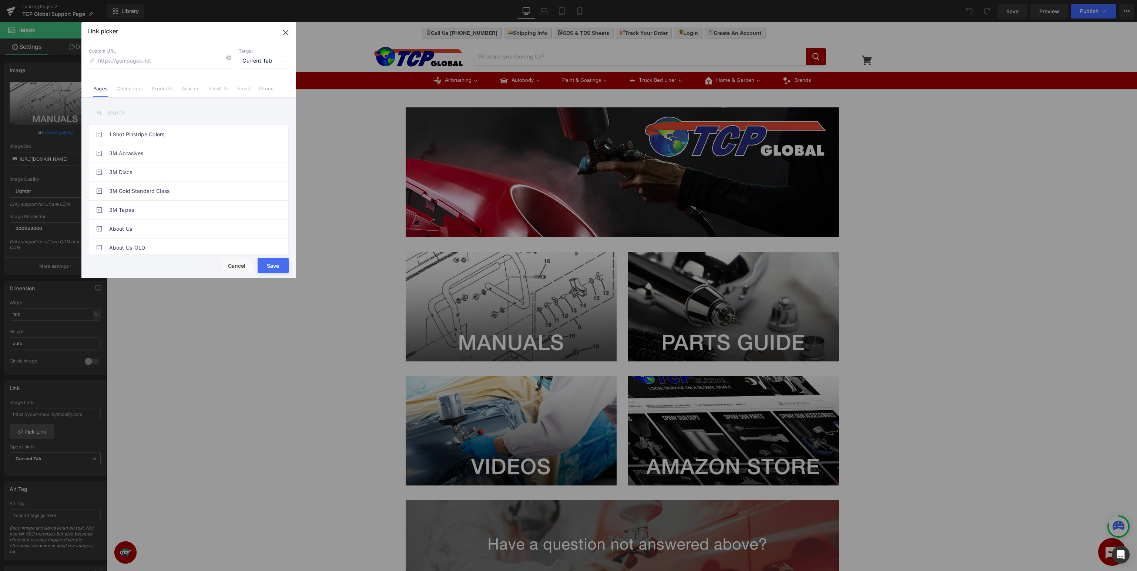
click at [181, 109] on input "text" at bounding box center [189, 112] width 200 height 17
type input "tcp global"
click at [191, 166] on link "TCP Global Support - Manuals" at bounding box center [190, 172] width 163 height 19
type input "/pages/landing-page-aug-12-10-51-49"
drag, startPoint x: 271, startPoint y: 262, endPoint x: 165, endPoint y: 240, distance: 108.0
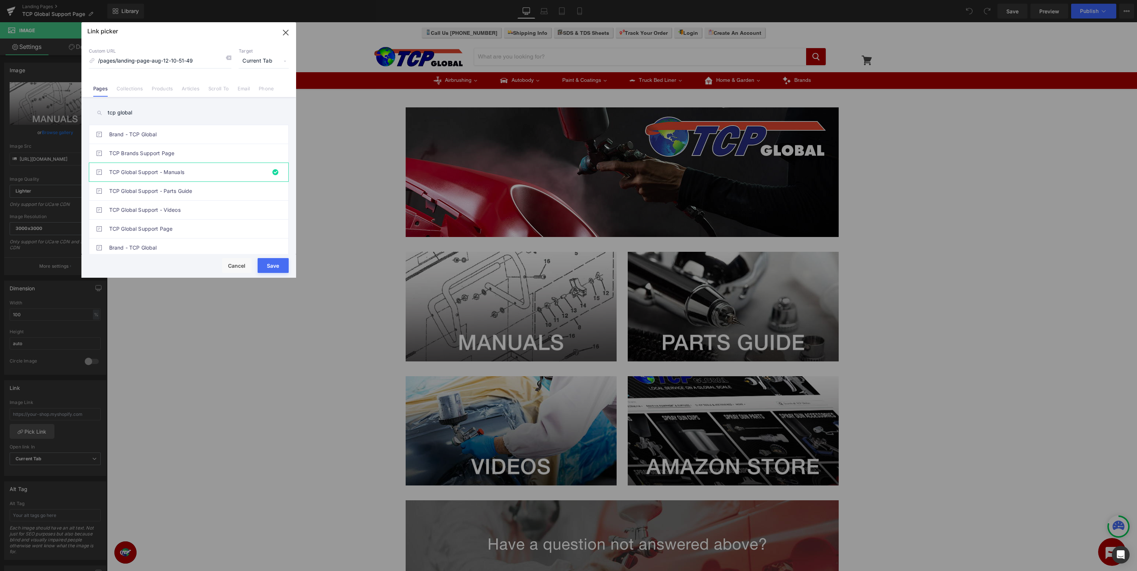
click at [271, 262] on button "Save" at bounding box center [273, 265] width 31 height 15
type input "/pages/landing-page-aug-12-10-51-49"
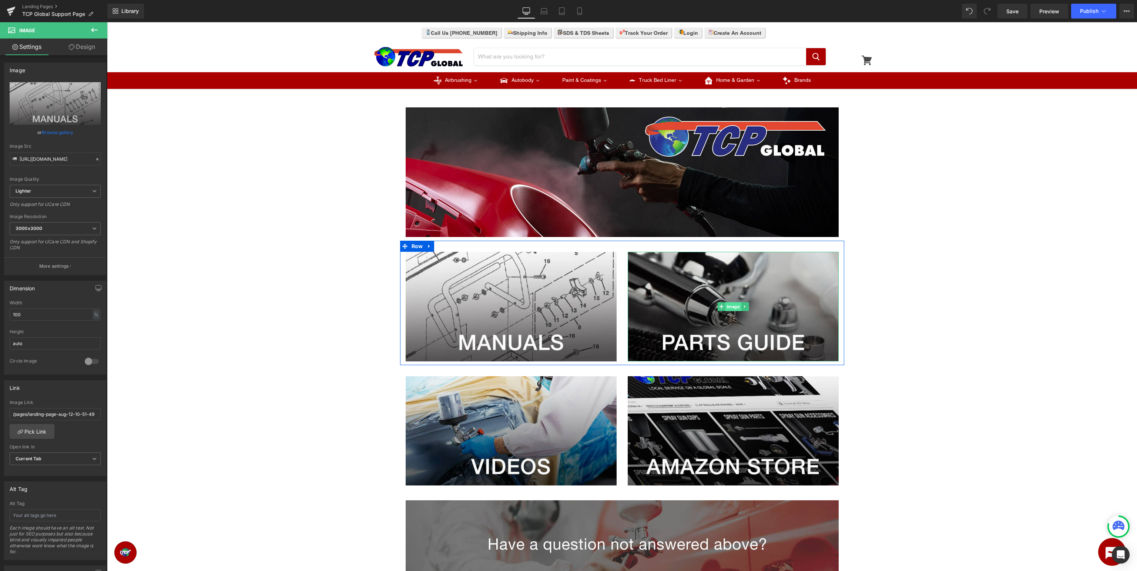
click at [732, 304] on span "Image" at bounding box center [733, 306] width 16 height 9
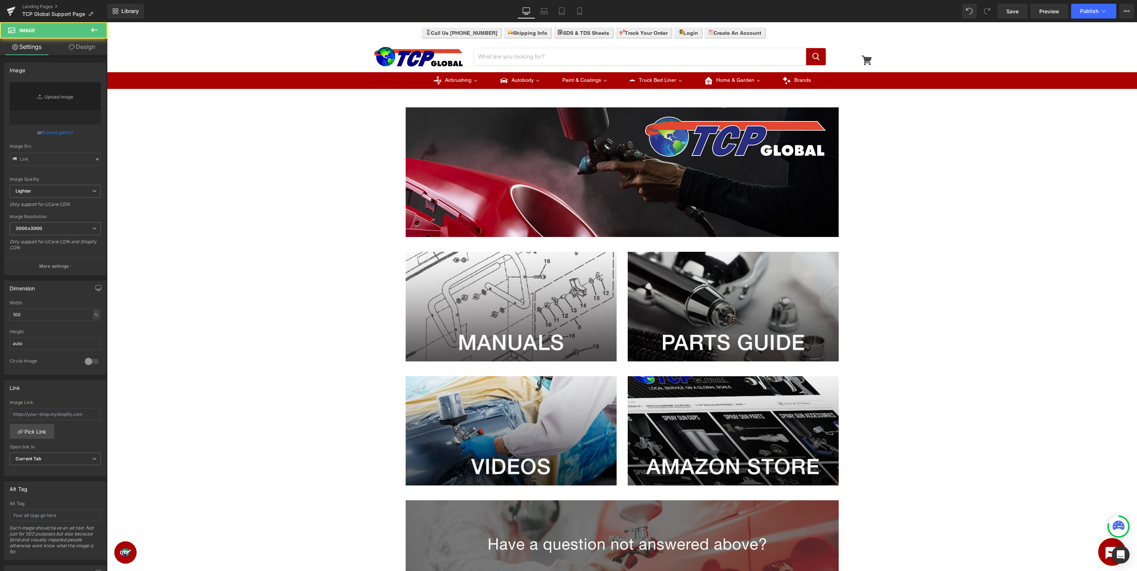
type input "https://ucarecdn.com/9f85b5e8-bfb6-4dbd-b0f5-64a35c6ed766/-/format/auto/-/previ…"
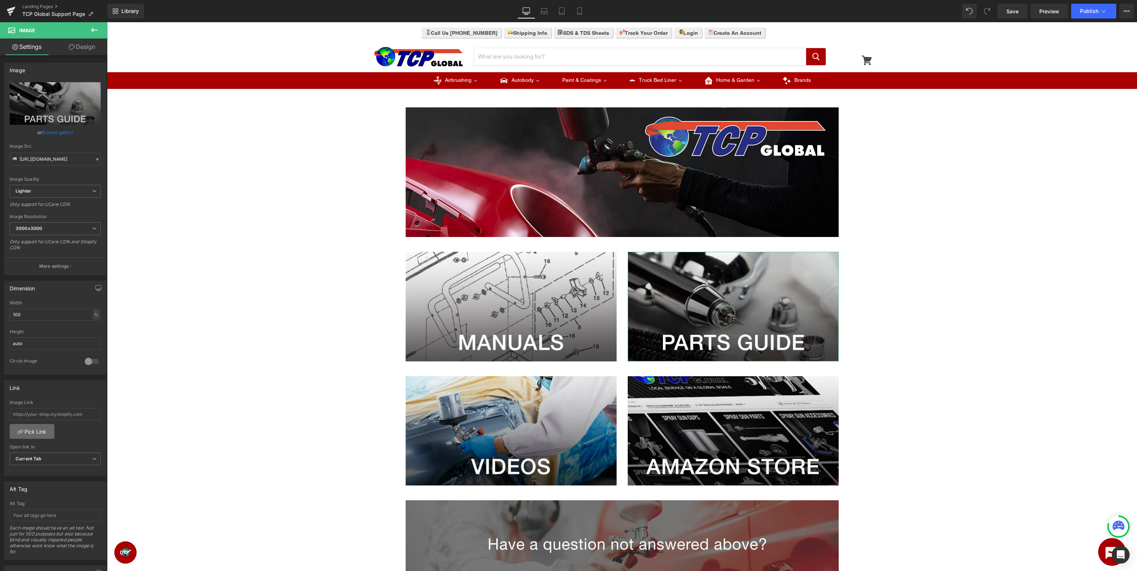
click at [36, 432] on link "Pick Link" at bounding box center [32, 431] width 45 height 15
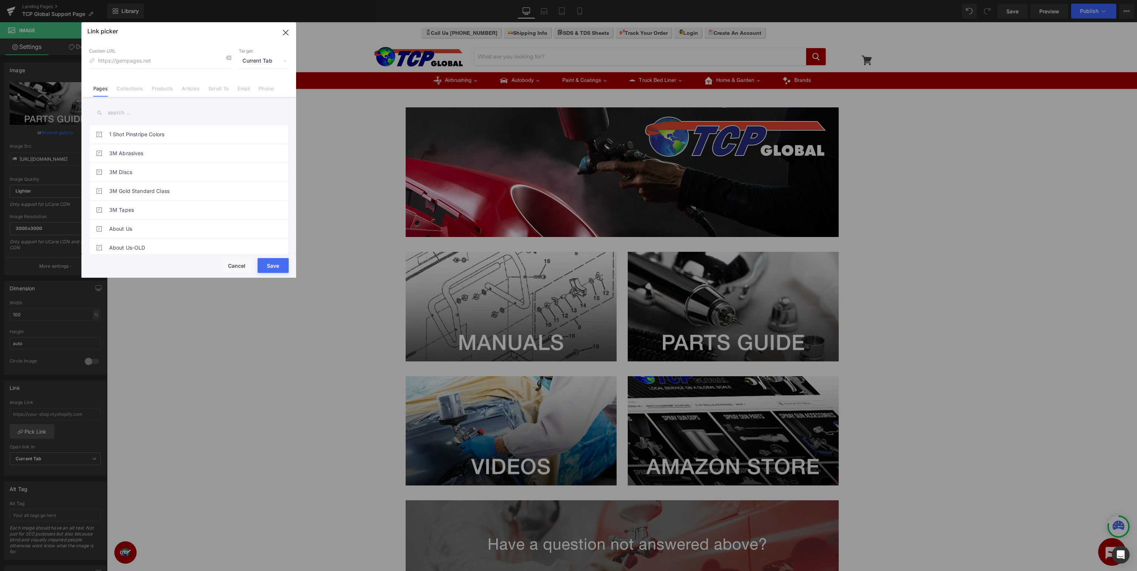
click at [157, 109] on input "text" at bounding box center [189, 112] width 200 height 17
type input "tcp global support"
click at [178, 151] on link "TCP Global Support - Parts Guide" at bounding box center [190, 153] width 163 height 19
type input "/pages/tcp-support-parts"
click at [265, 265] on button "Save" at bounding box center [273, 265] width 31 height 15
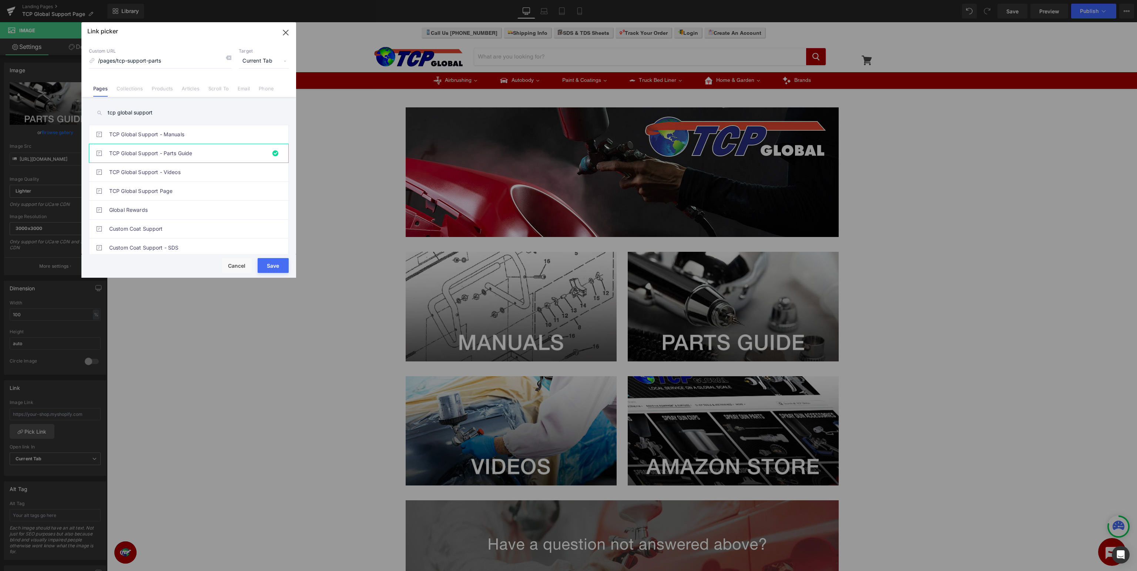
type input "/pages/tcp-support-parts"
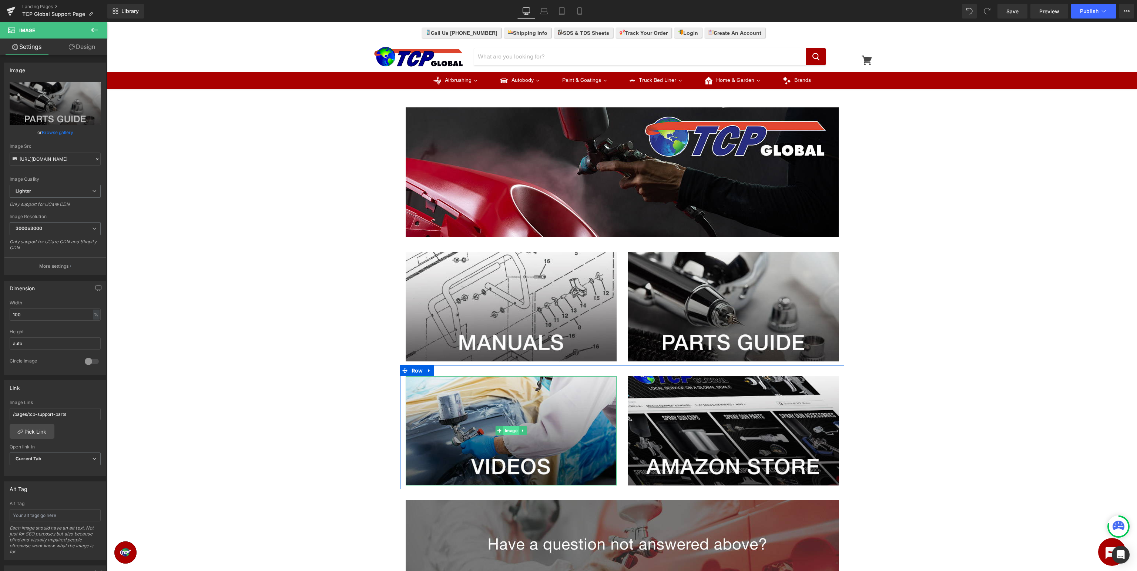
click at [512, 434] on span "Image" at bounding box center [511, 430] width 16 height 9
click at [30, 427] on link "Pick Link" at bounding box center [32, 431] width 45 height 15
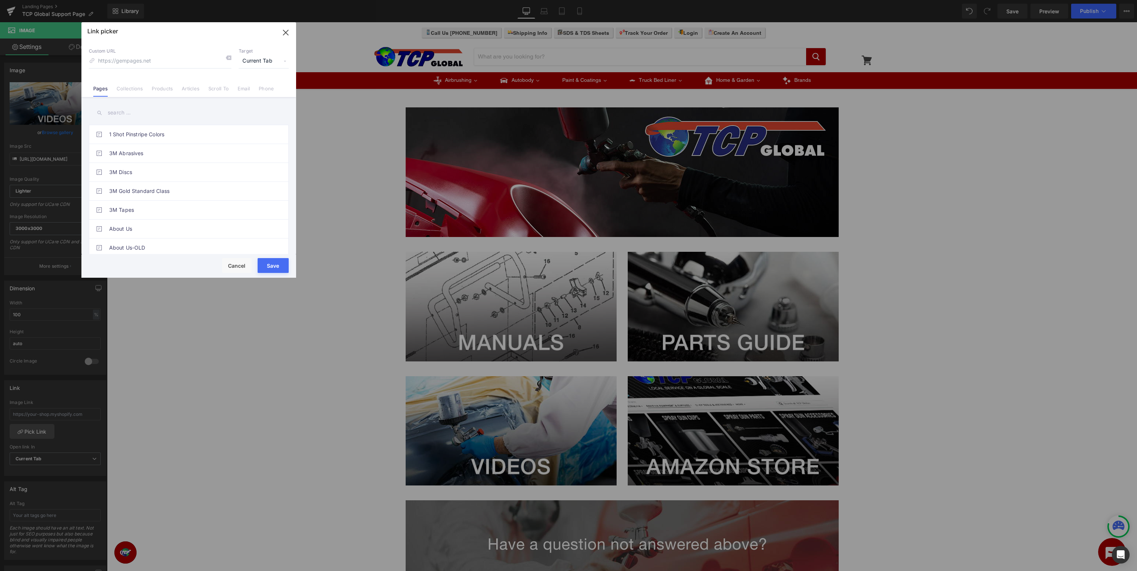
click at [190, 115] on input "text" at bounding box center [189, 112] width 200 height 17
type input "tcp global support"
click at [191, 209] on link "TCP Global Support - Videos" at bounding box center [190, 210] width 163 height 19
type input "/pages/tcp-global-videos"
click at [276, 264] on button "Save" at bounding box center [273, 265] width 31 height 15
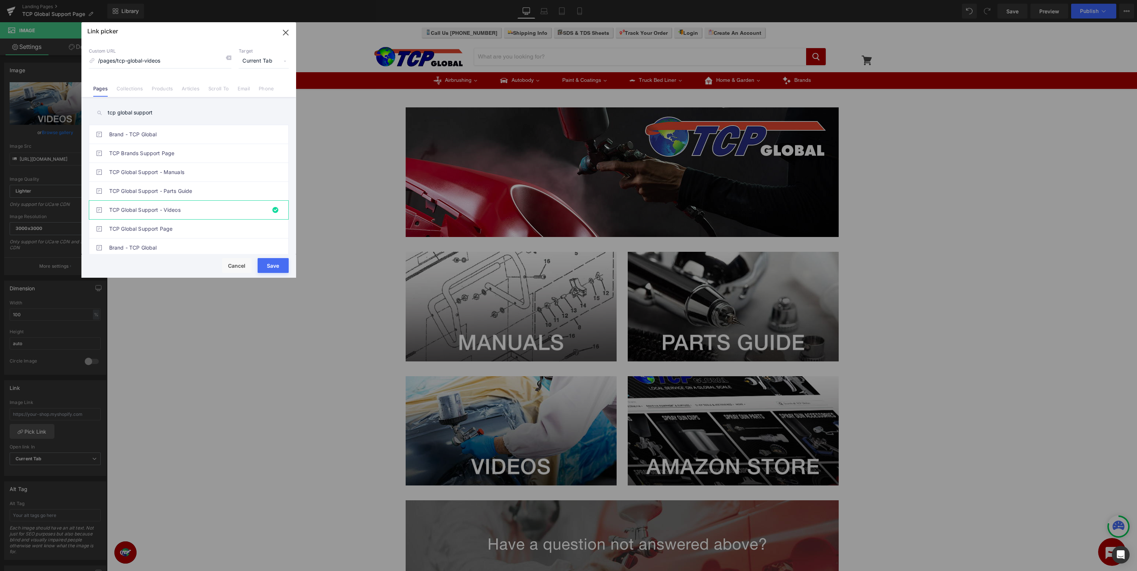
type input "/pages/tcp-global-videos"
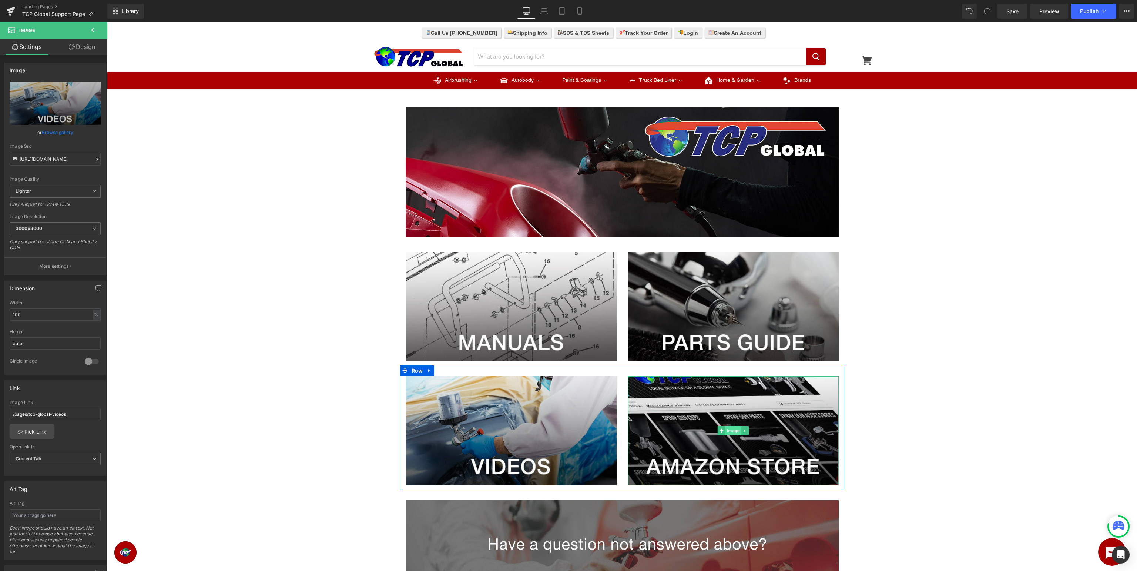
click at [728, 431] on span "Image" at bounding box center [733, 430] width 16 height 9
click at [1088, 11] on span "Publish" at bounding box center [1089, 11] width 19 height 6
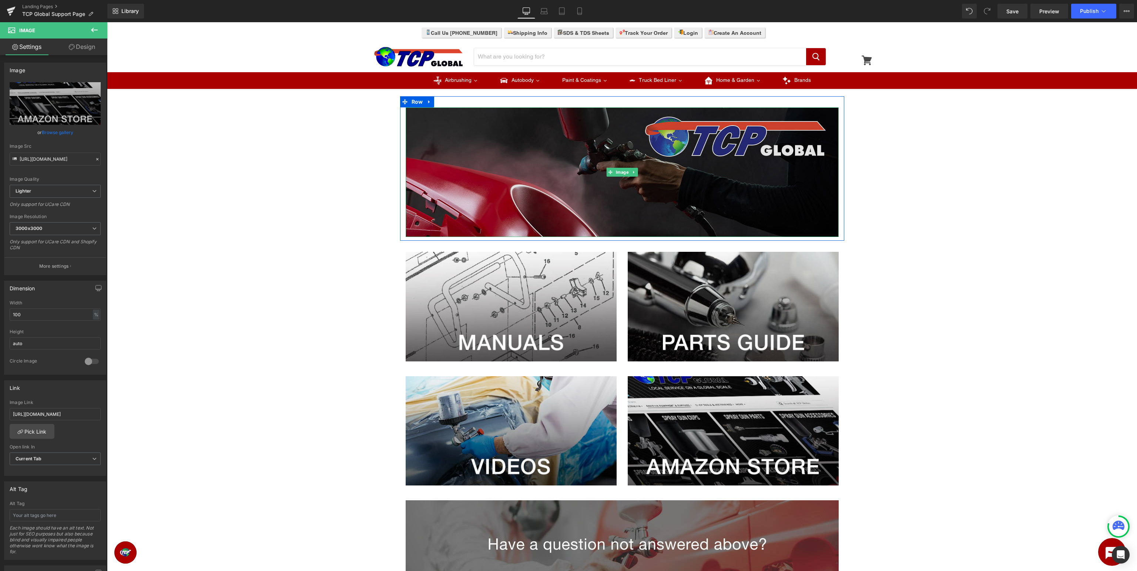
click at [750, 176] on img at bounding box center [622, 172] width 433 height 130
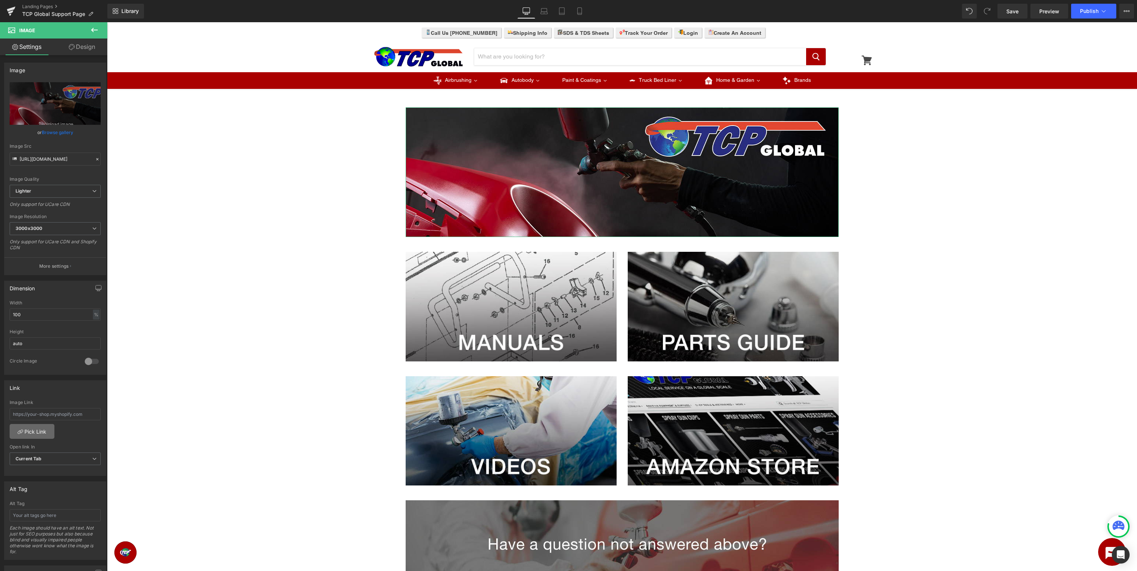
click at [19, 429] on icon at bounding box center [20, 432] width 6 height 6
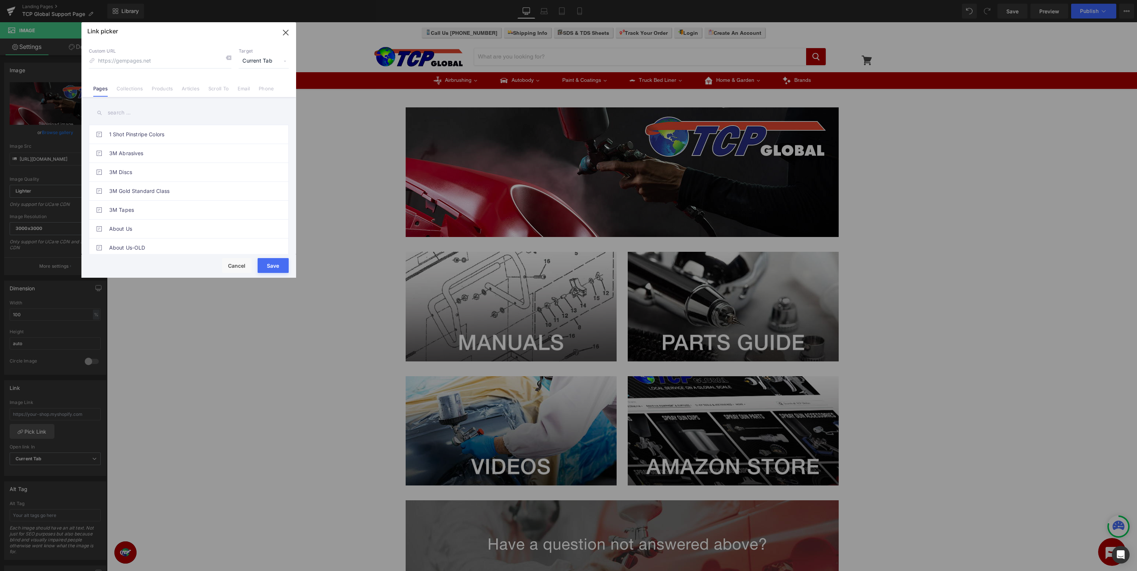
click at [158, 117] on input "text" at bounding box center [189, 112] width 200 height 17
type input "tcp global support"
click at [190, 193] on link "TCP Global Support Page" at bounding box center [190, 191] width 163 height 19
type input "/pages/tcp-global-support"
click at [271, 269] on button "Save" at bounding box center [273, 265] width 31 height 15
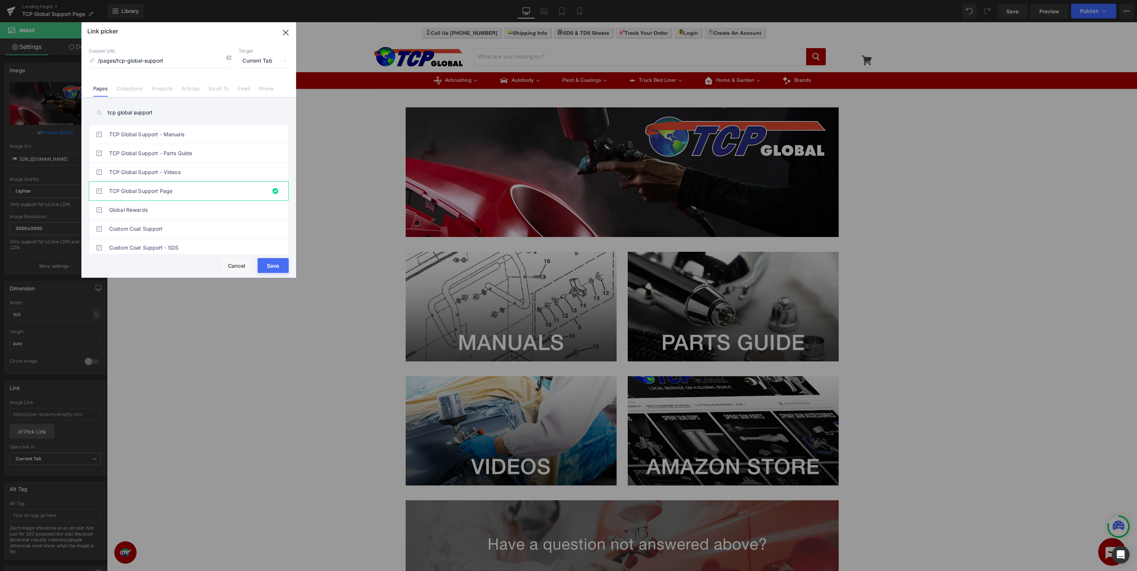
type input "/pages/tcp-global-support"
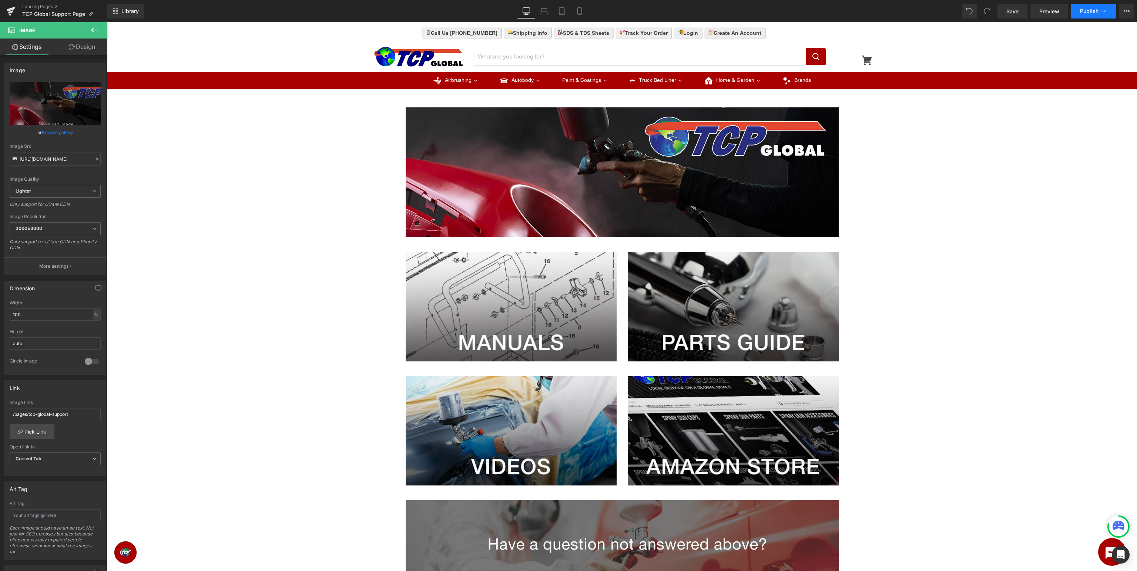
click at [1084, 16] on button "Publish" at bounding box center [1093, 11] width 45 height 15
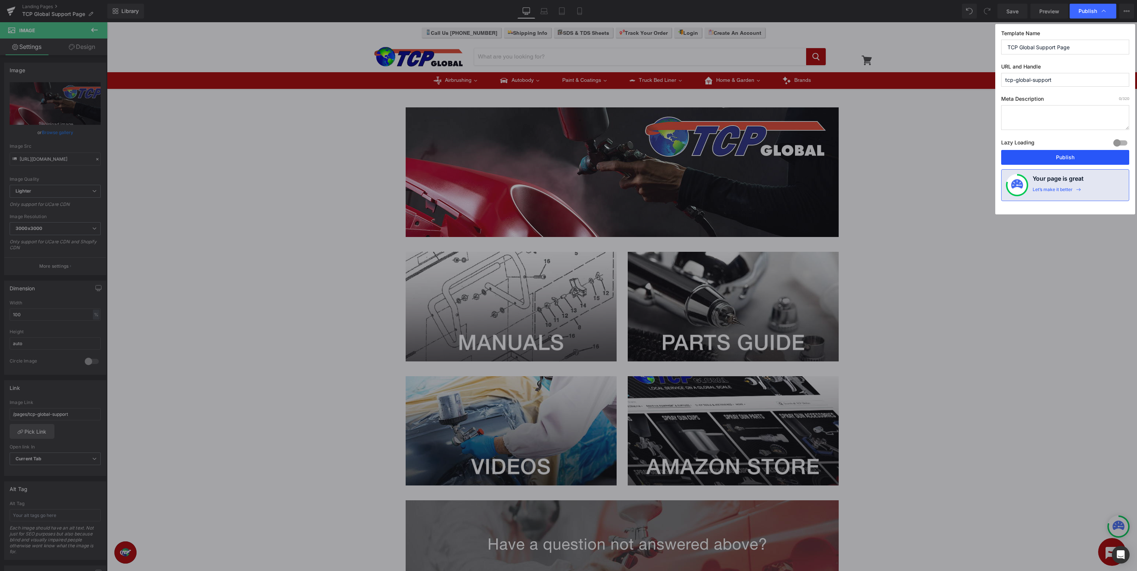
click at [1077, 156] on button "Publish" at bounding box center [1065, 157] width 128 height 15
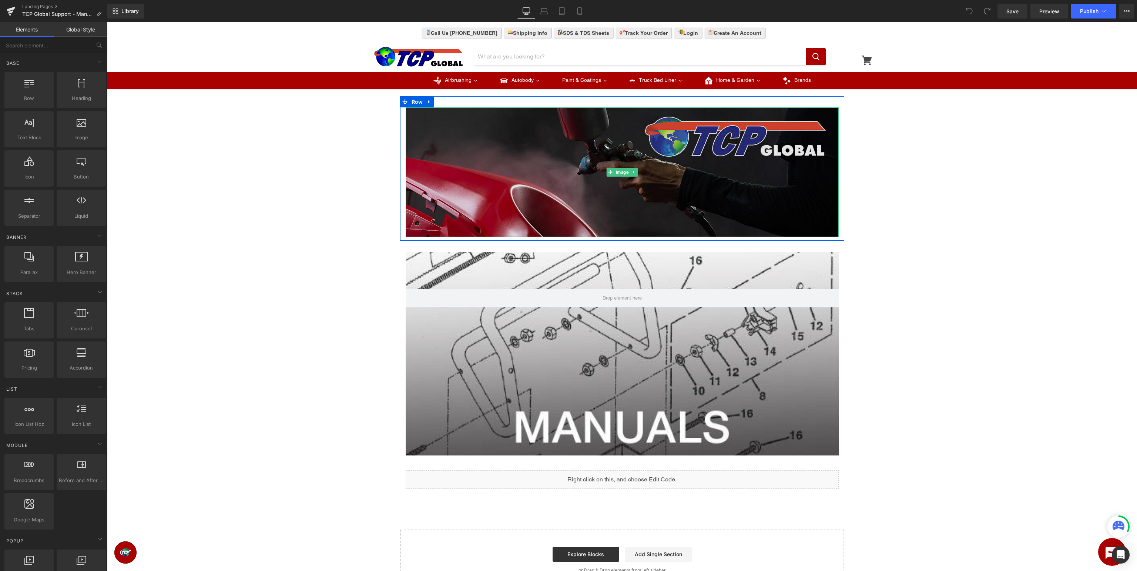
click at [528, 164] on img at bounding box center [622, 172] width 433 height 130
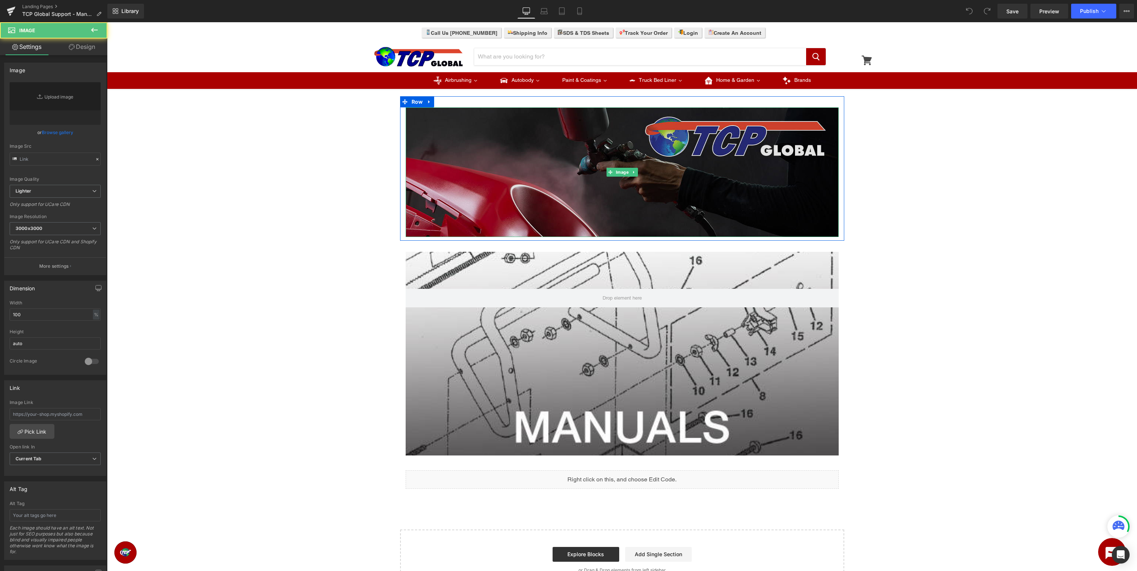
type input "[URL][DOMAIN_NAME]"
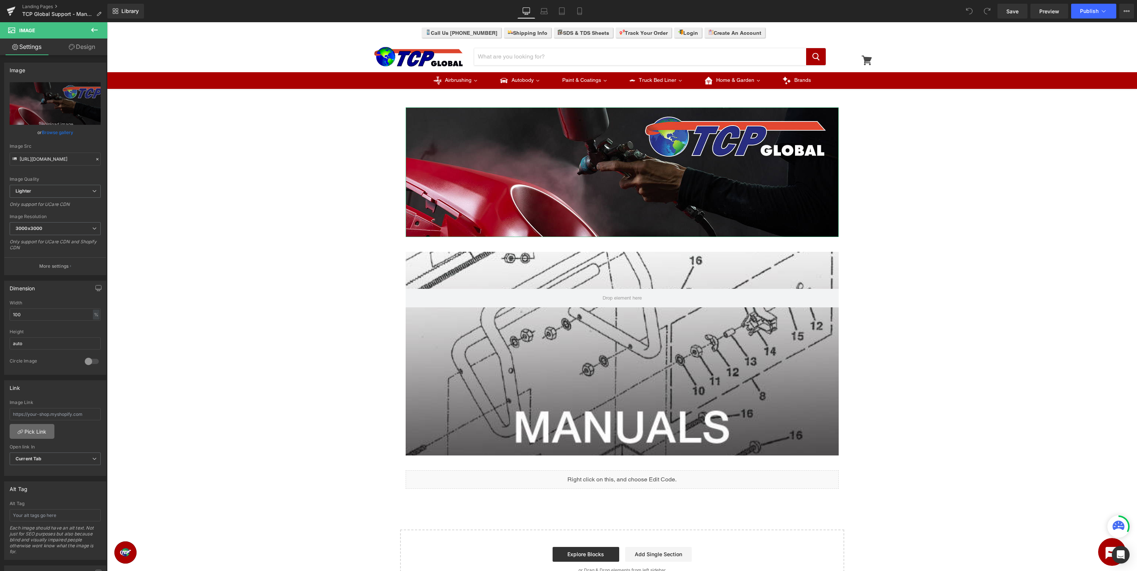
click at [40, 430] on link "Pick Link" at bounding box center [32, 431] width 45 height 15
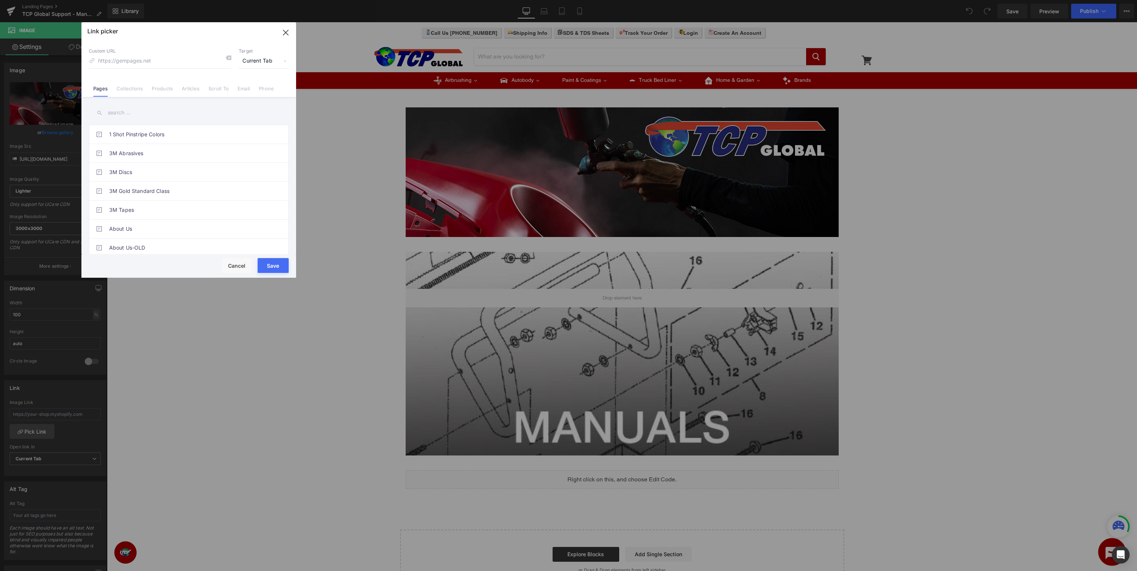
click at [187, 108] on input "text" at bounding box center [189, 112] width 200 height 17
type input "tcp global support"
click at [175, 186] on link "TCP Global Support Page" at bounding box center [190, 191] width 163 height 19
type input "/pages/tcp-global-support"
click at [281, 265] on button "Save" at bounding box center [273, 265] width 31 height 15
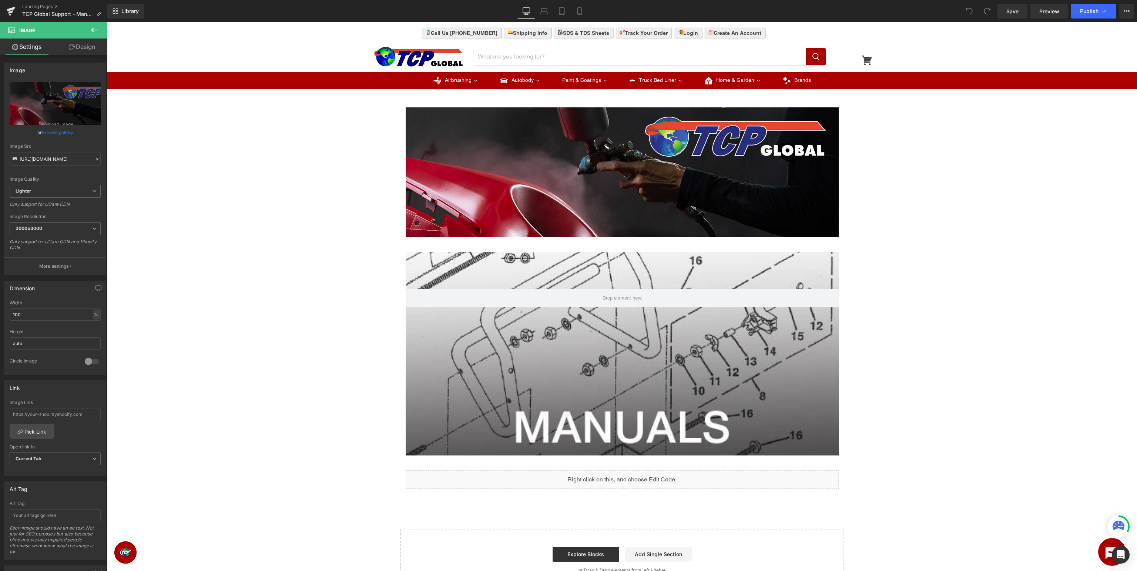
type input "/pages/tcp-global-support"
click at [1093, 11] on span "Publish" at bounding box center [1089, 11] width 19 height 6
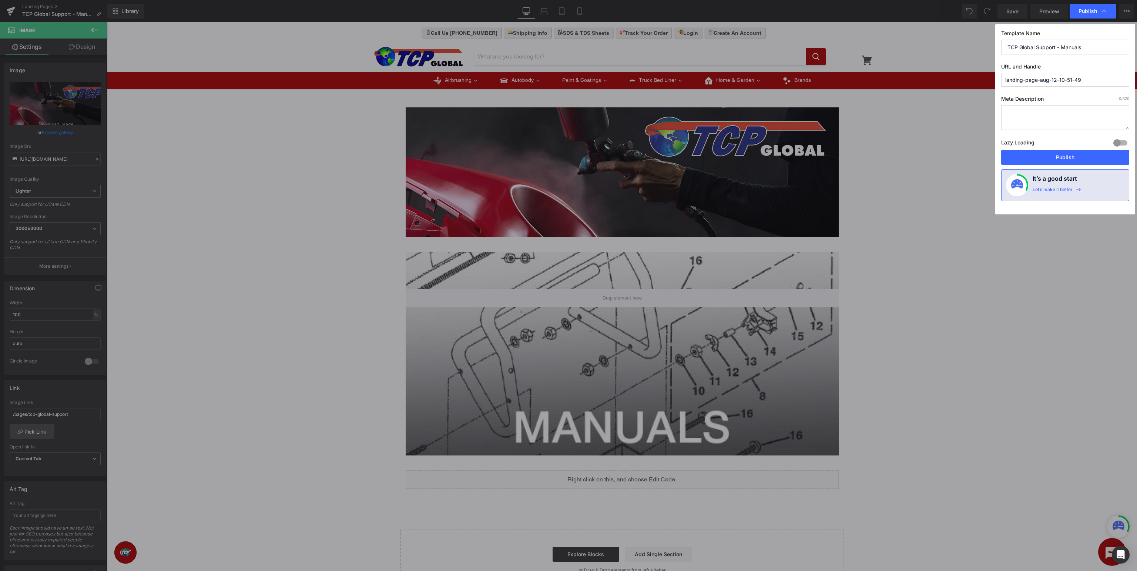
click at [1098, 78] on input "landing-page-aug-12-10-51-49" at bounding box center [1065, 80] width 128 height 14
type input "tcp-global-manuals"
click at [1055, 156] on button "Publish" at bounding box center [1065, 157] width 128 height 15
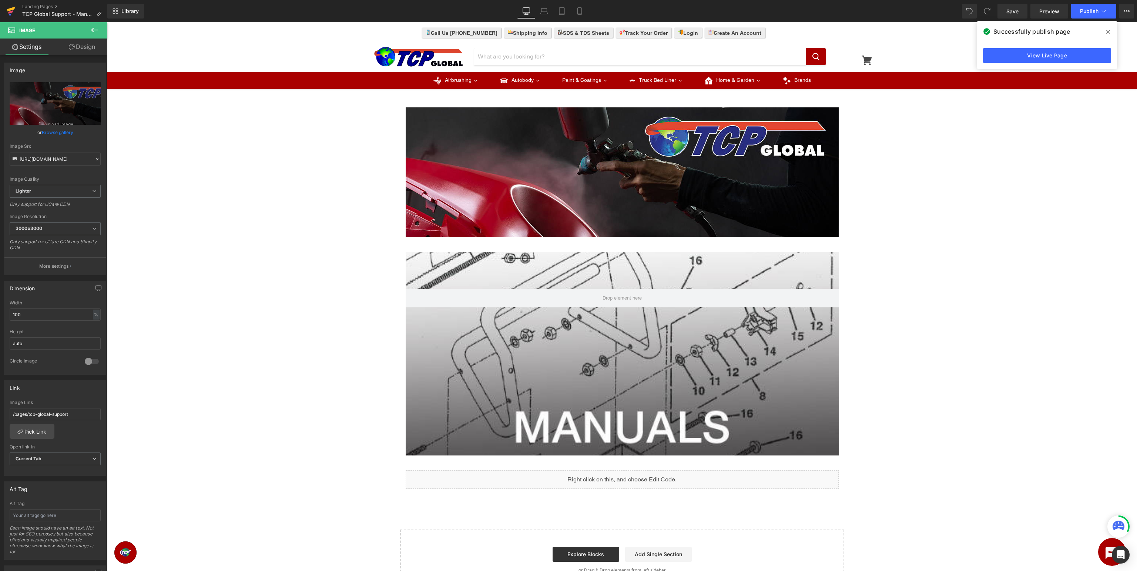
click at [10, 11] on icon at bounding box center [11, 9] width 9 height 5
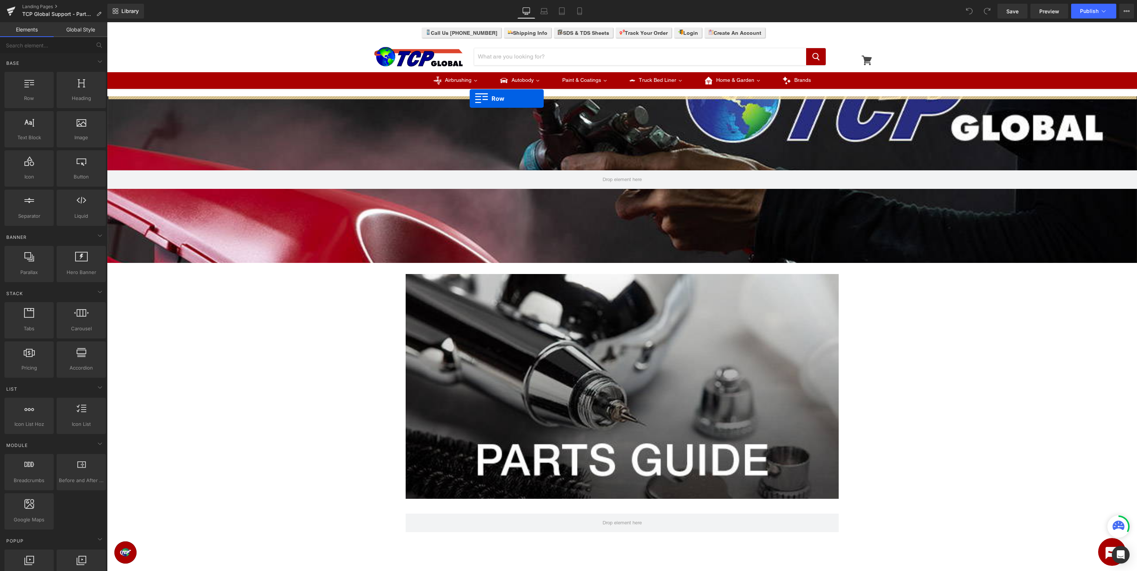
drag, startPoint x: 146, startPoint y: 113, endPoint x: 470, endPoint y: 98, distance: 323.9
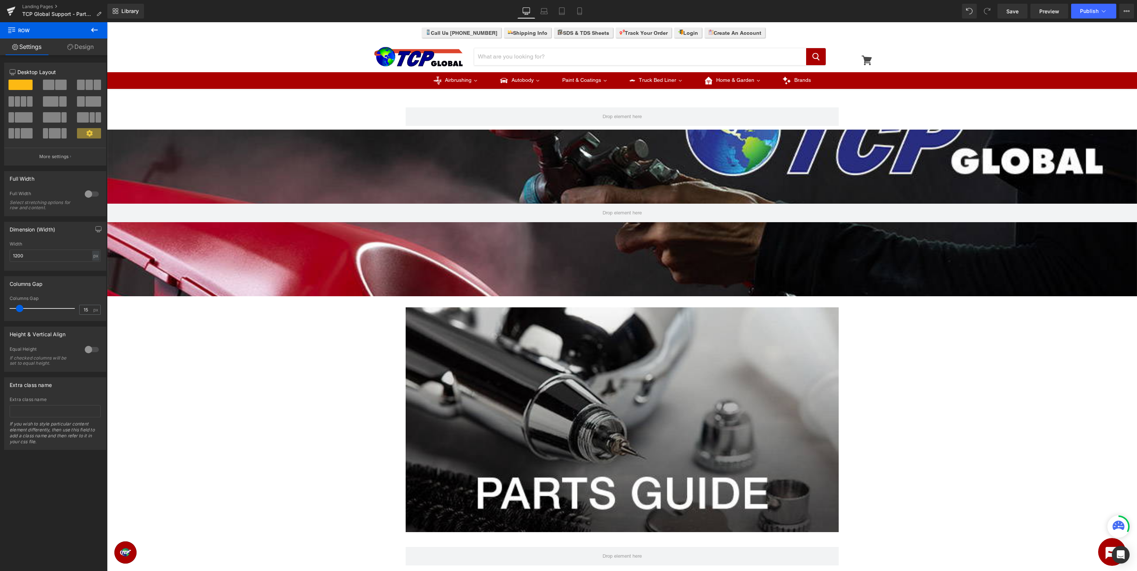
click at [94, 29] on icon at bounding box center [94, 30] width 9 height 9
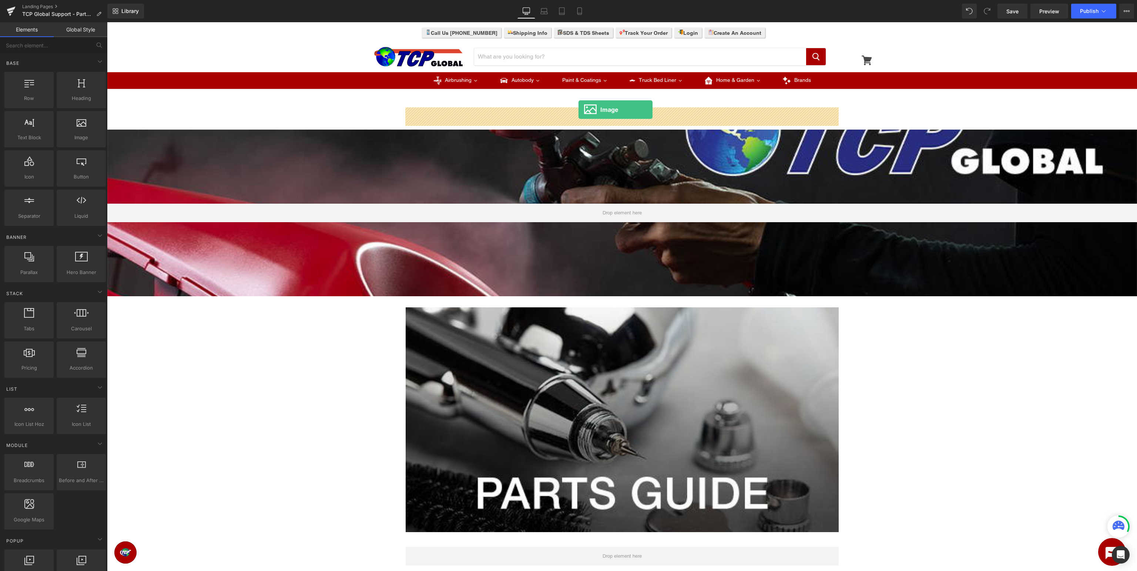
drag, startPoint x: 189, startPoint y: 154, endPoint x: 579, endPoint y: 110, distance: 392.0
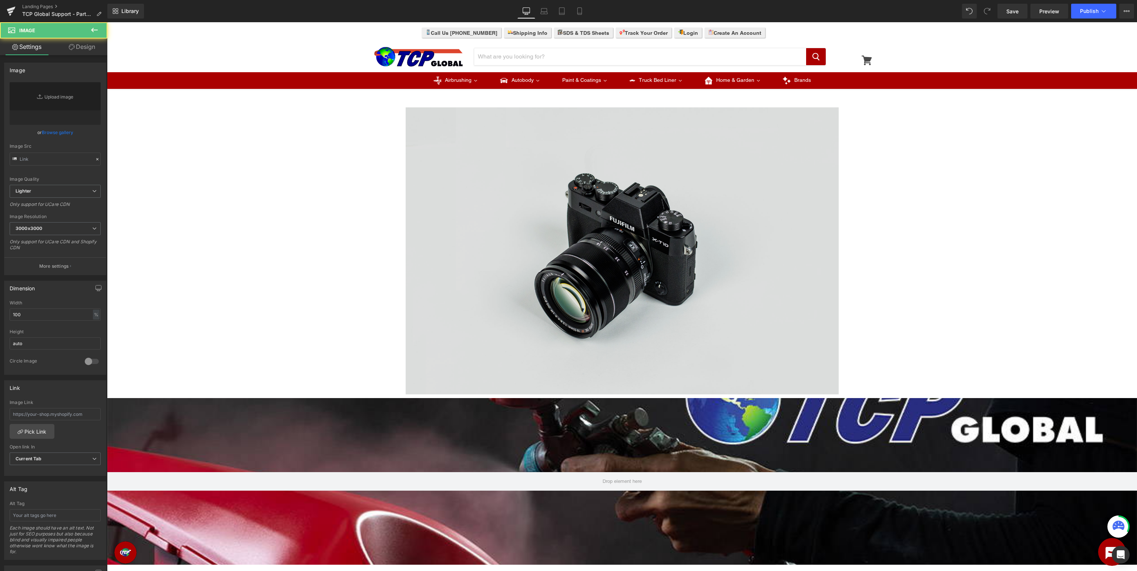
type input "//[DOMAIN_NAME][URL]"
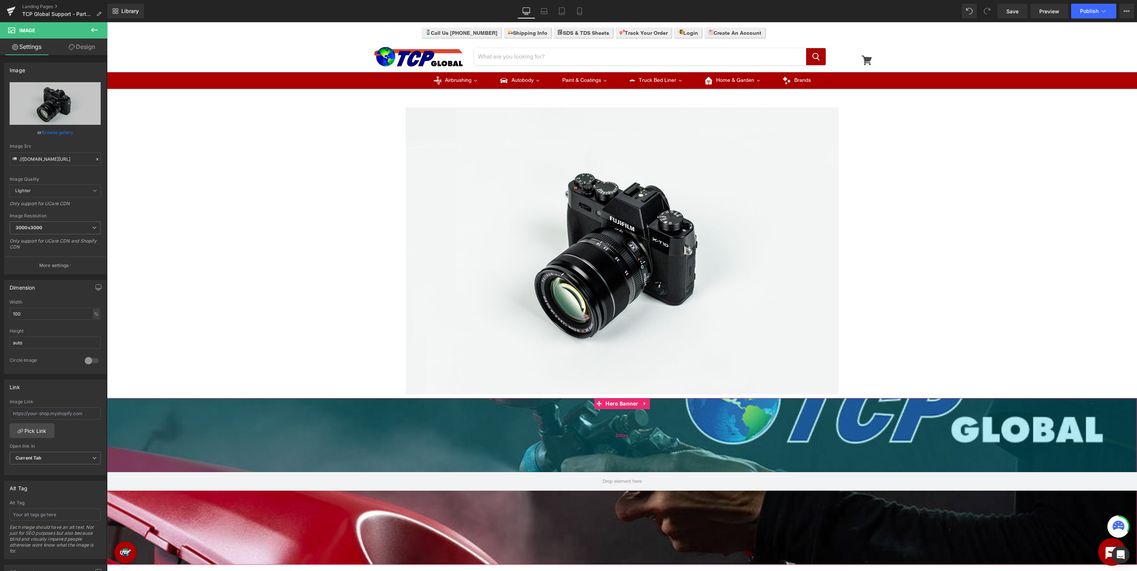
click at [492, 429] on div "200px" at bounding box center [622, 435] width 1030 height 74
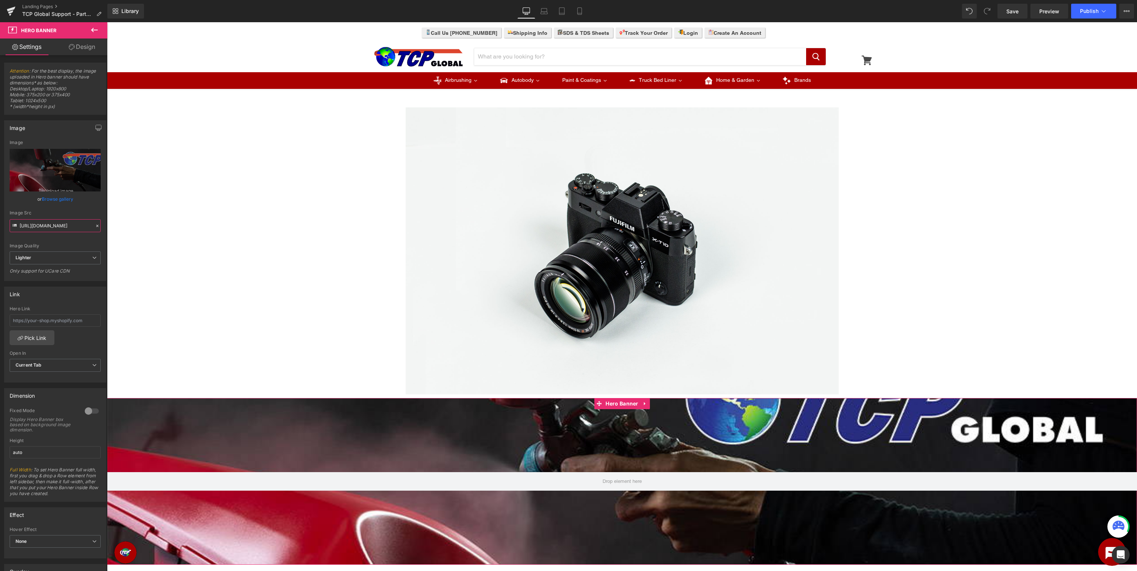
click at [49, 224] on input "[URL][DOMAIN_NAME]" at bounding box center [55, 225] width 91 height 13
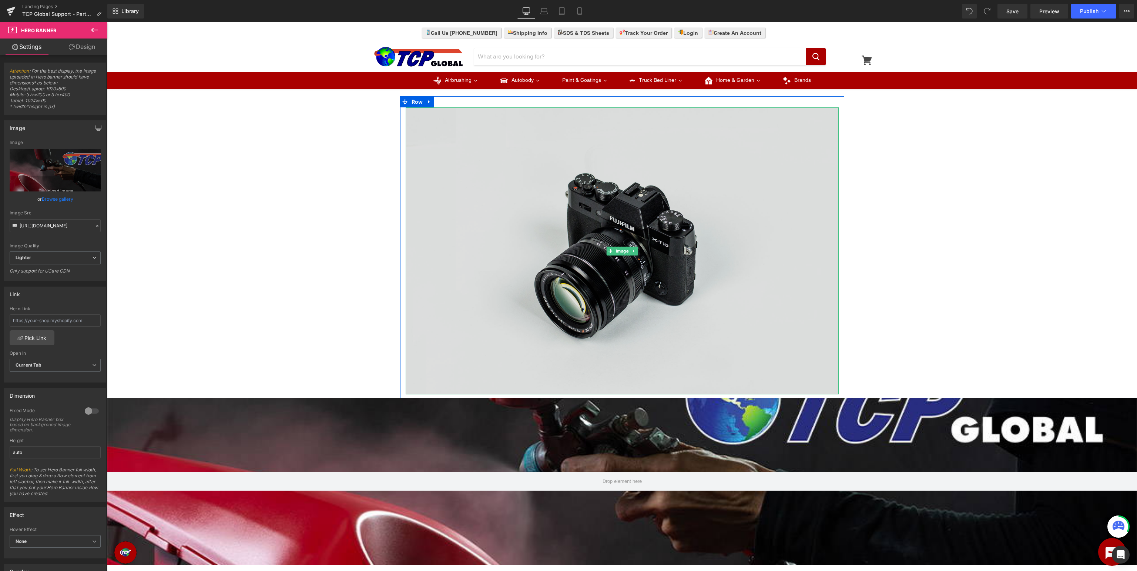
click at [551, 193] on img at bounding box center [622, 250] width 433 height 287
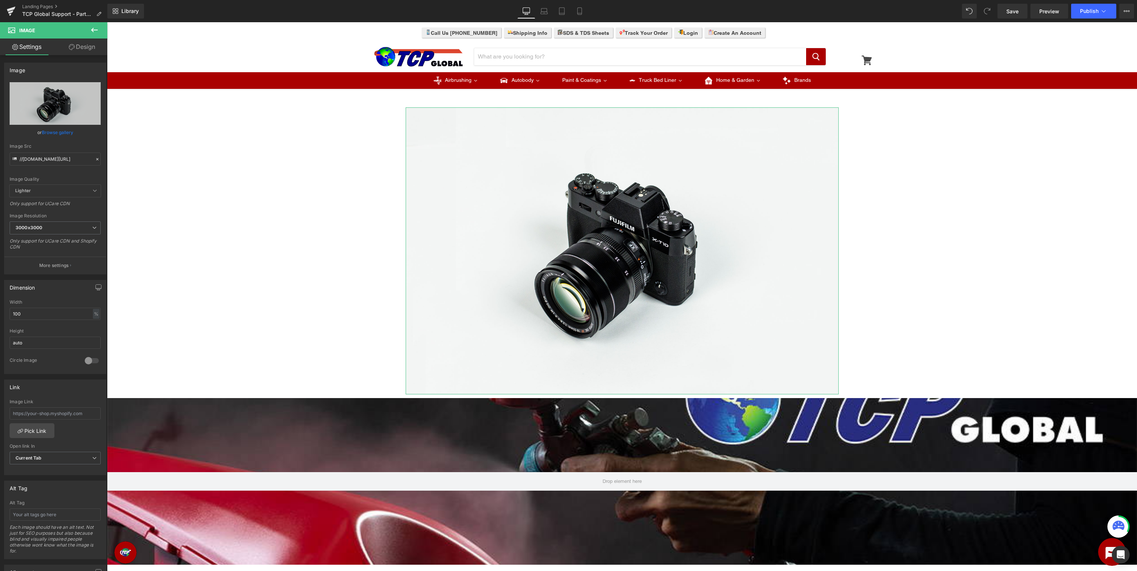
click at [62, 135] on link "Browse gallery" at bounding box center [57, 132] width 31 height 13
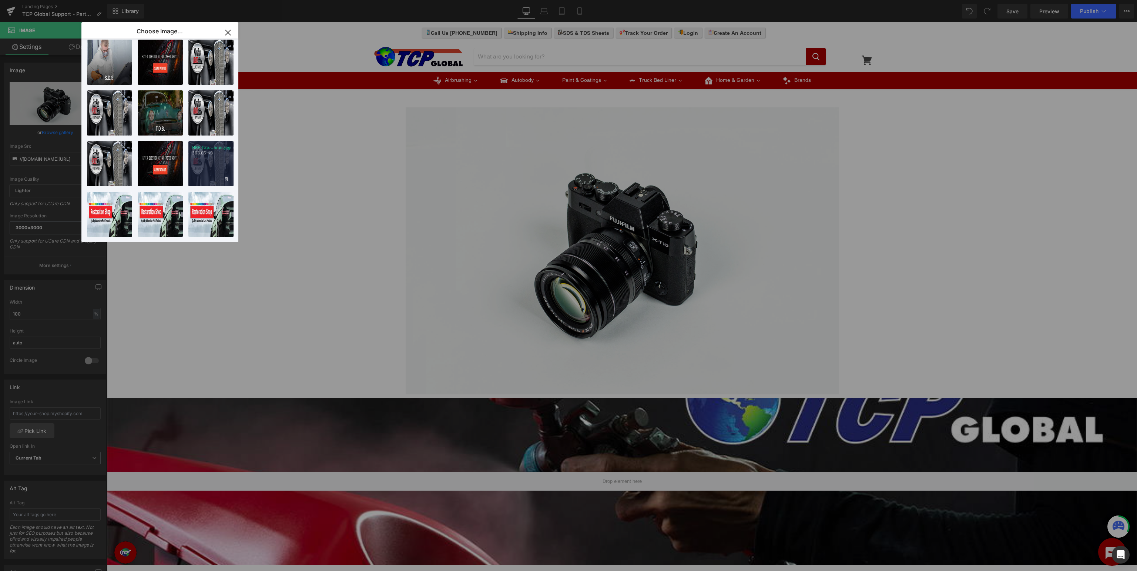
scroll to position [363, 0]
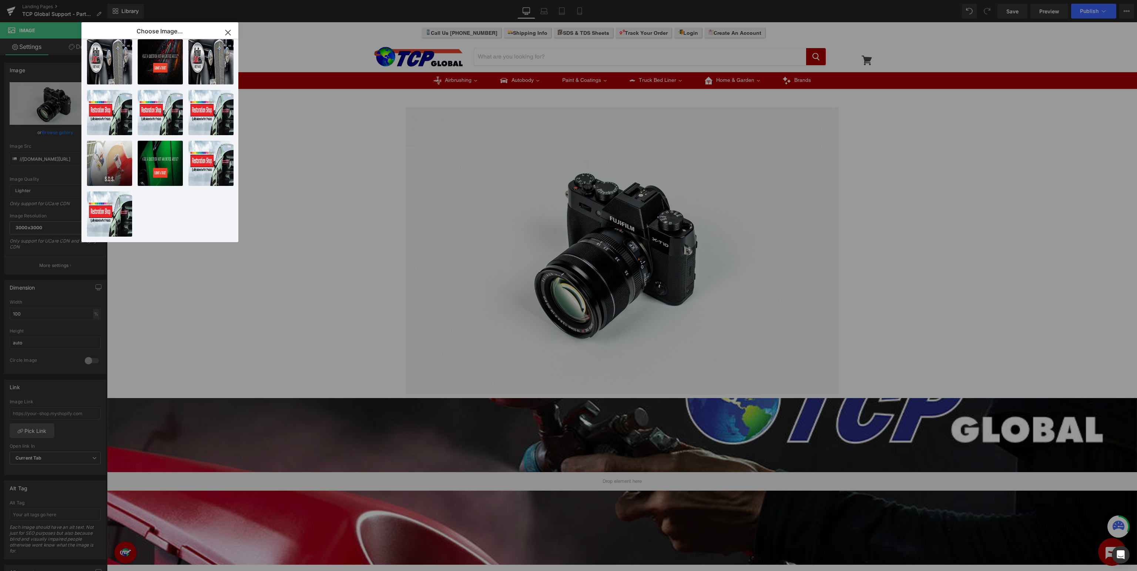
click at [229, 33] on icon "button" at bounding box center [227, 32] width 5 height 5
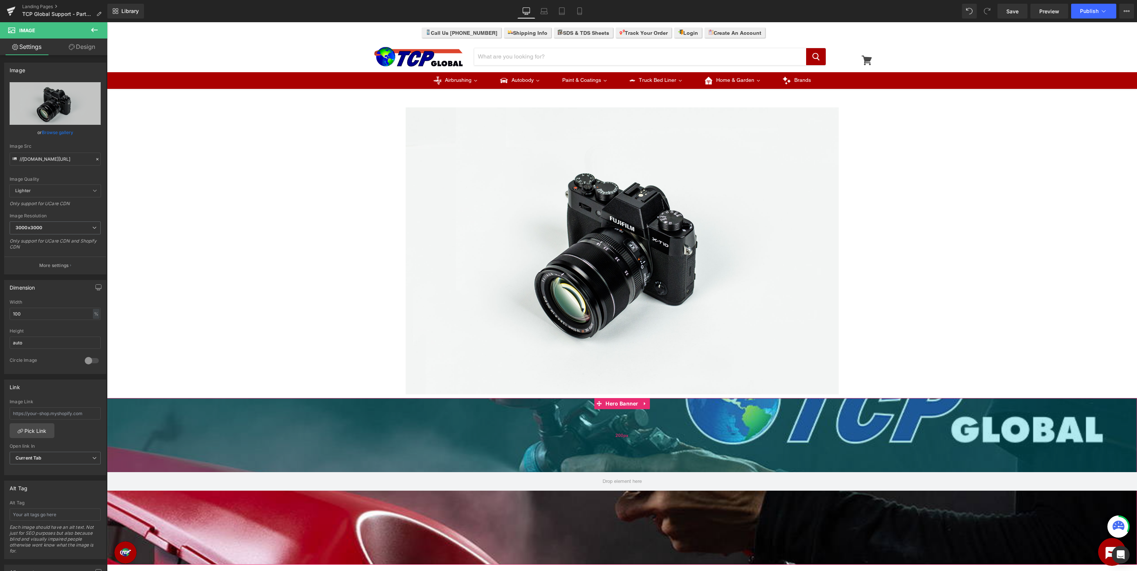
click at [359, 442] on div "200px" at bounding box center [622, 435] width 1030 height 74
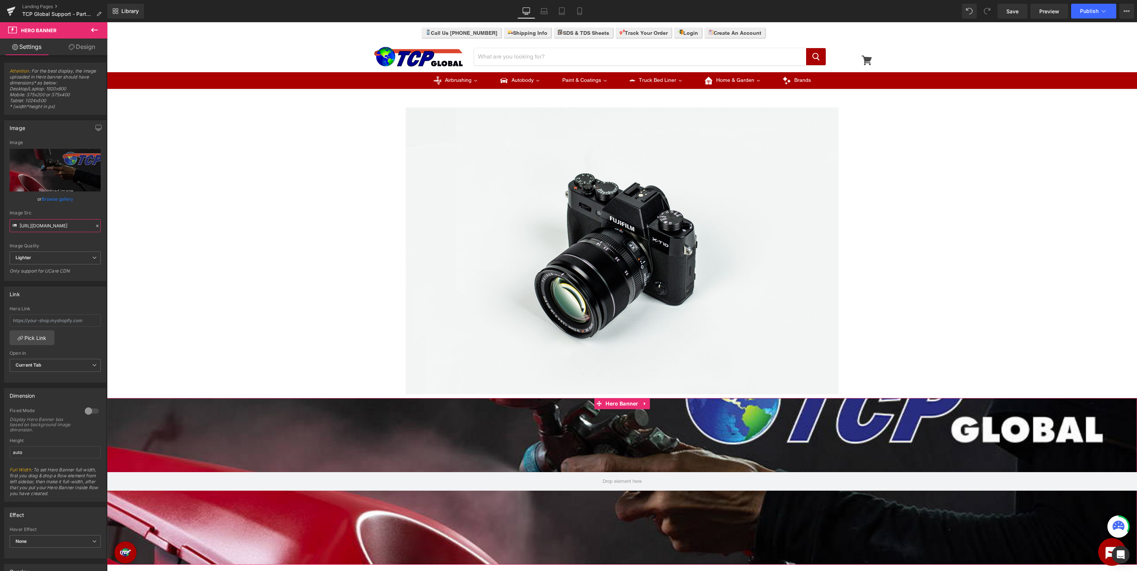
click at [50, 230] on input "[URL][DOMAIN_NAME]" at bounding box center [55, 225] width 91 height 13
click at [616, 254] on span "Image" at bounding box center [622, 251] width 16 height 9
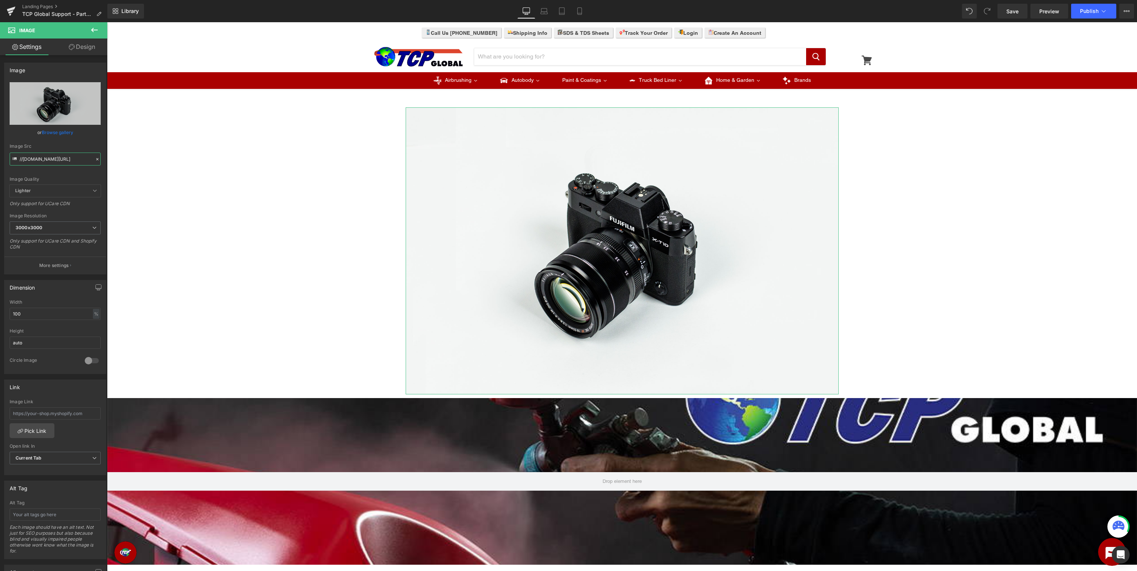
click at [60, 156] on input "//[DOMAIN_NAME][URL]" at bounding box center [55, 159] width 91 height 13
click at [98, 159] on icon at bounding box center [97, 159] width 5 height 5
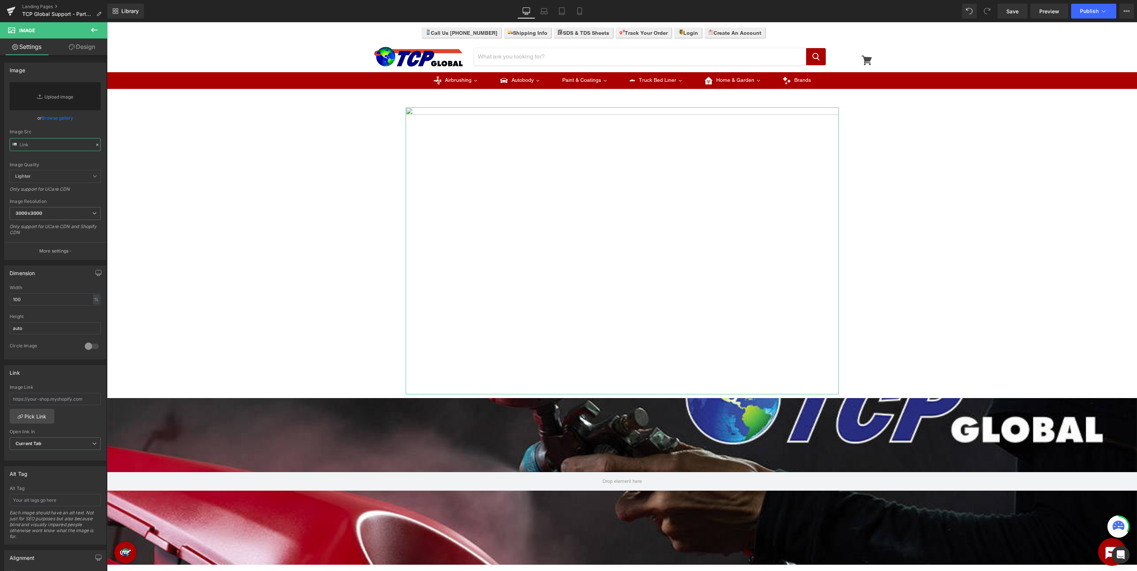
click at [57, 146] on input "text" at bounding box center [55, 144] width 91 height 13
paste input "[URL][DOMAIN_NAME]"
type input "[URL][DOMAIN_NAME]"
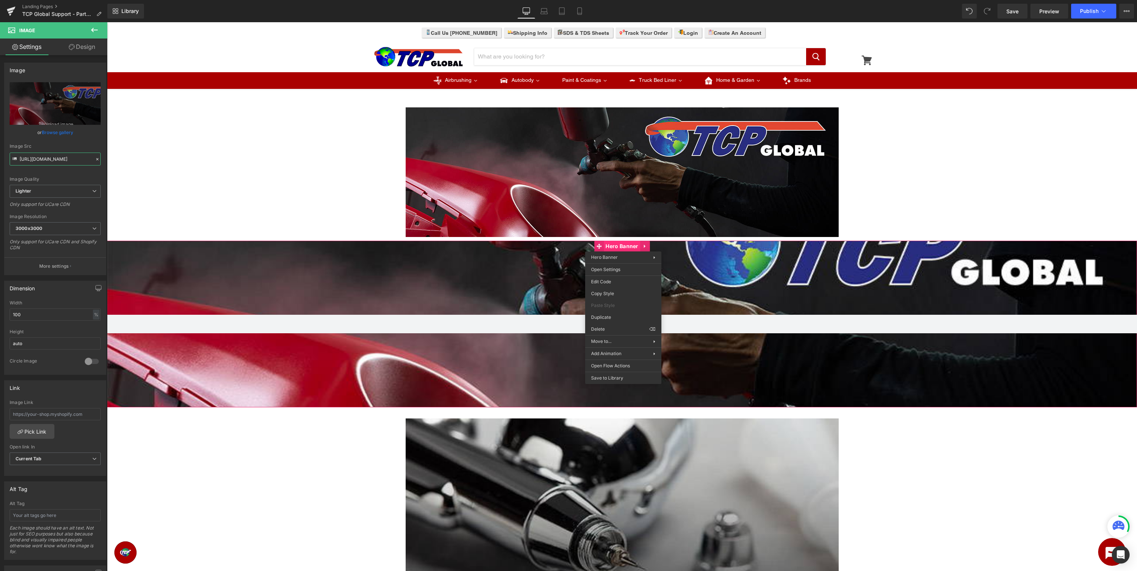
scroll to position [0, 233]
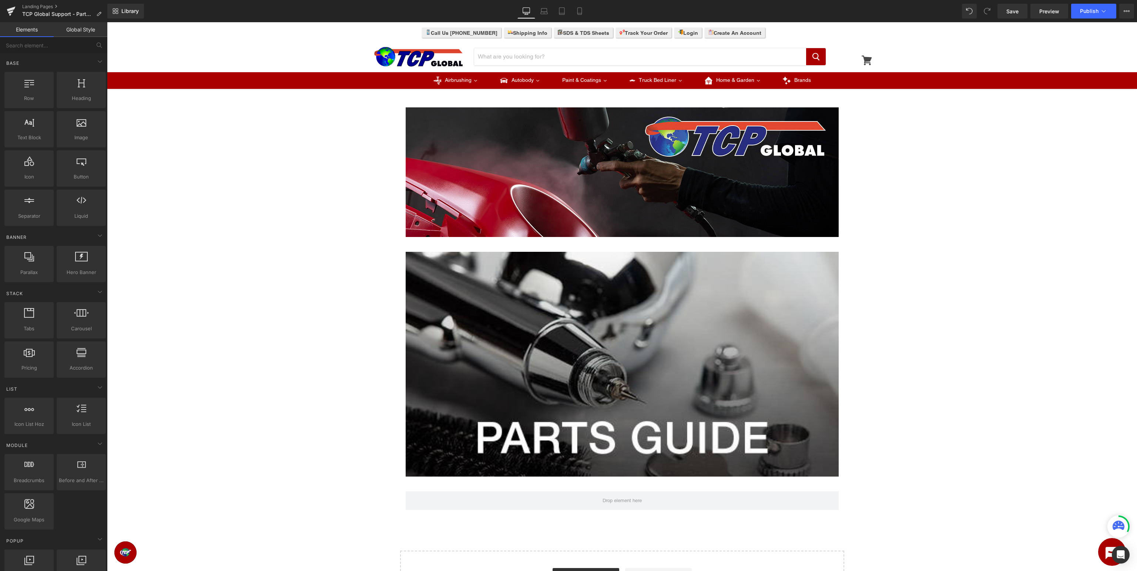
click at [1003, 287] on div "Image Row Image Row Row Select your layout" at bounding box center [622, 353] width 1030 height 515
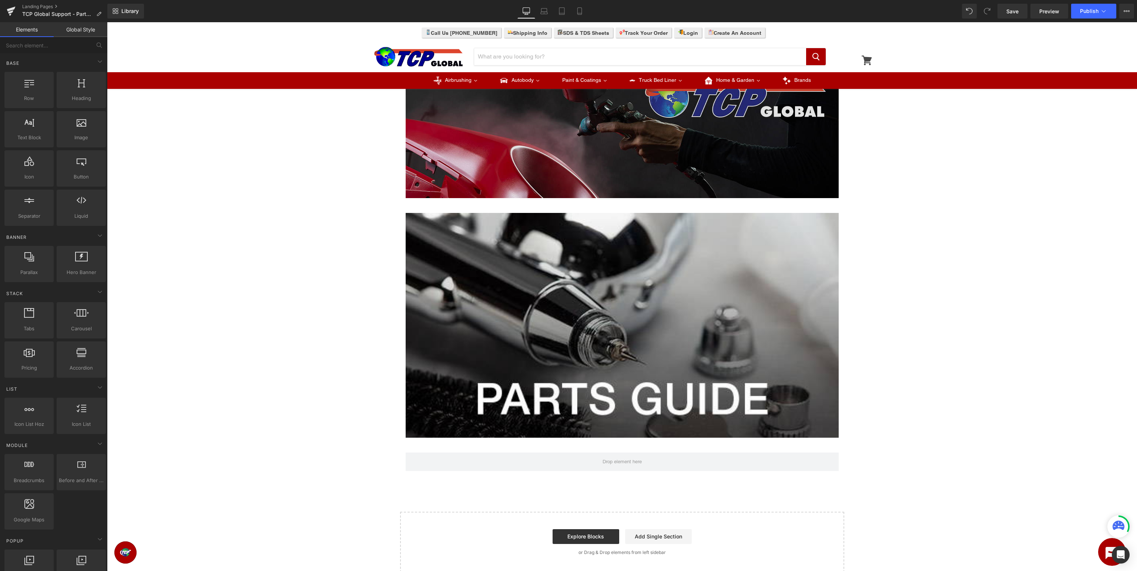
scroll to position [0, 0]
